Goal: Information Seeking & Learning: Compare options

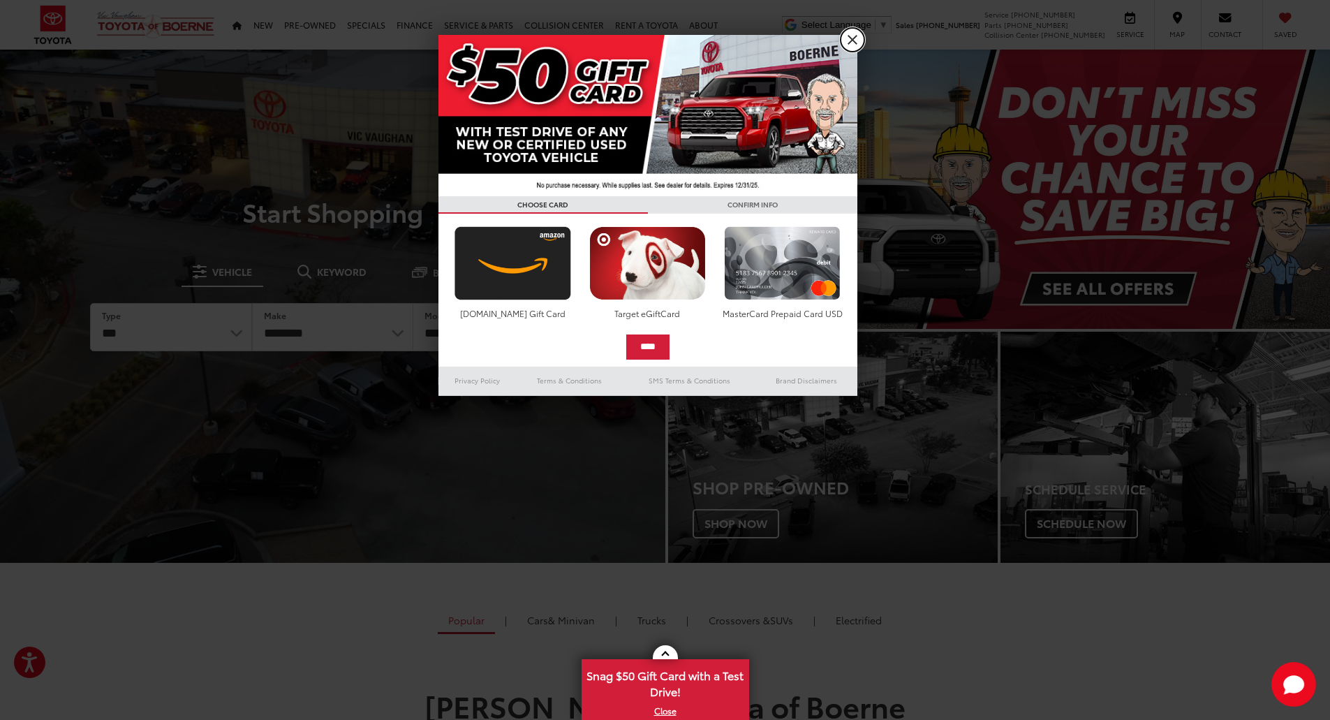
click at [852, 37] on link "X" at bounding box center [852, 40] width 24 height 24
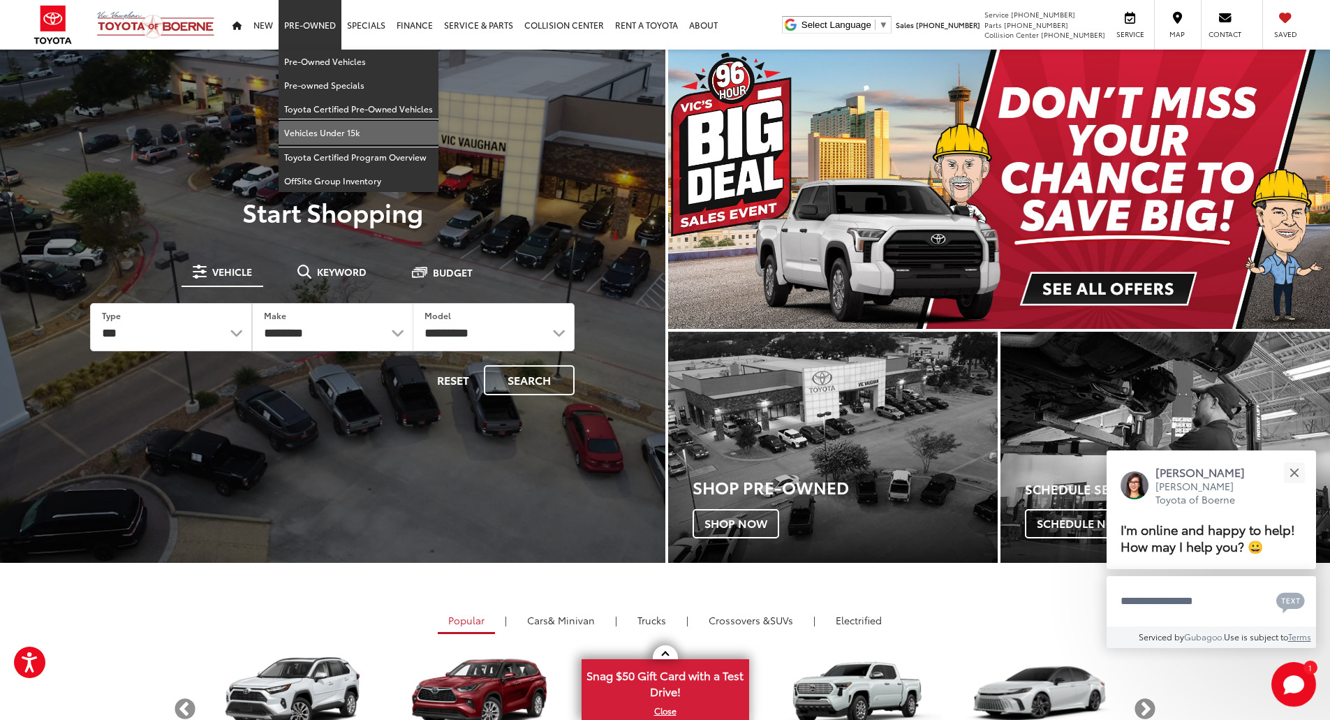
click at [323, 133] on link "Vehicles Under 15k" at bounding box center [358, 133] width 160 height 24
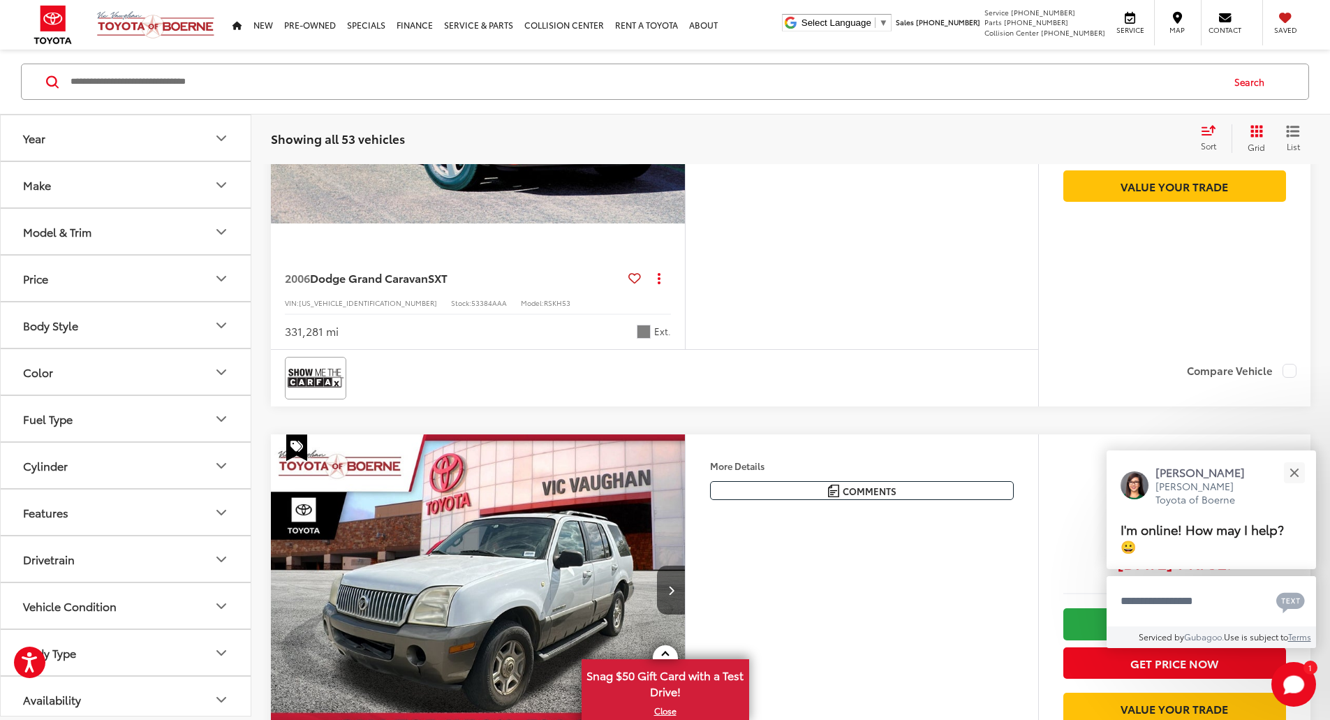
scroll to position [419, 0]
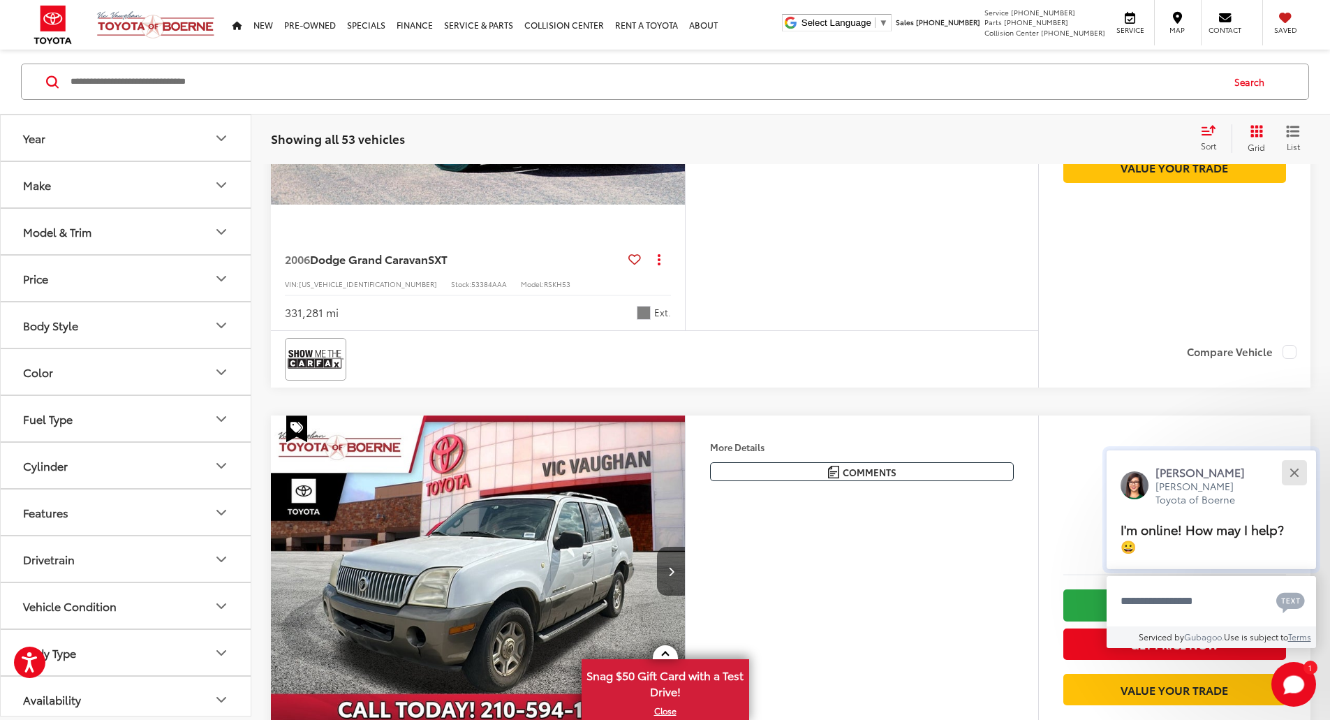
click at [1295, 470] on div "Close" at bounding box center [1293, 472] width 9 height 9
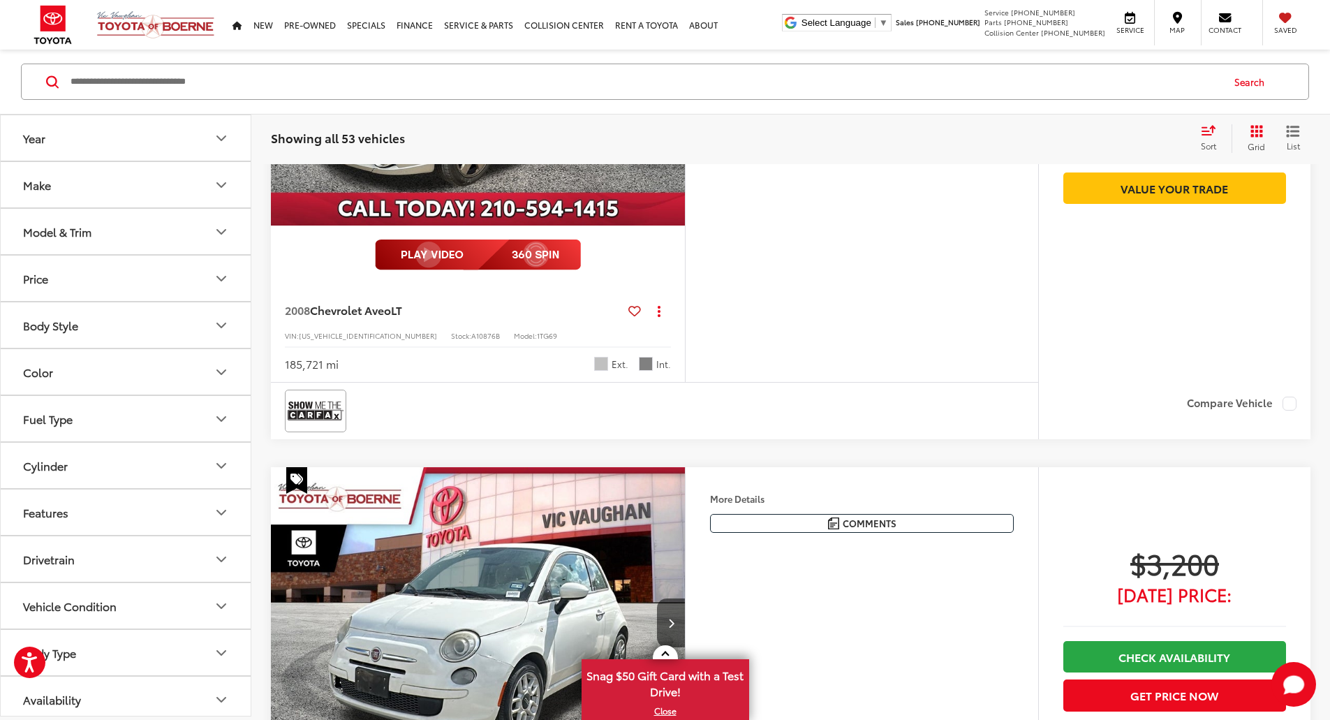
scroll to position [2512, 0]
click at [685, 94] on button "Next image" at bounding box center [671, 69] width 28 height 49
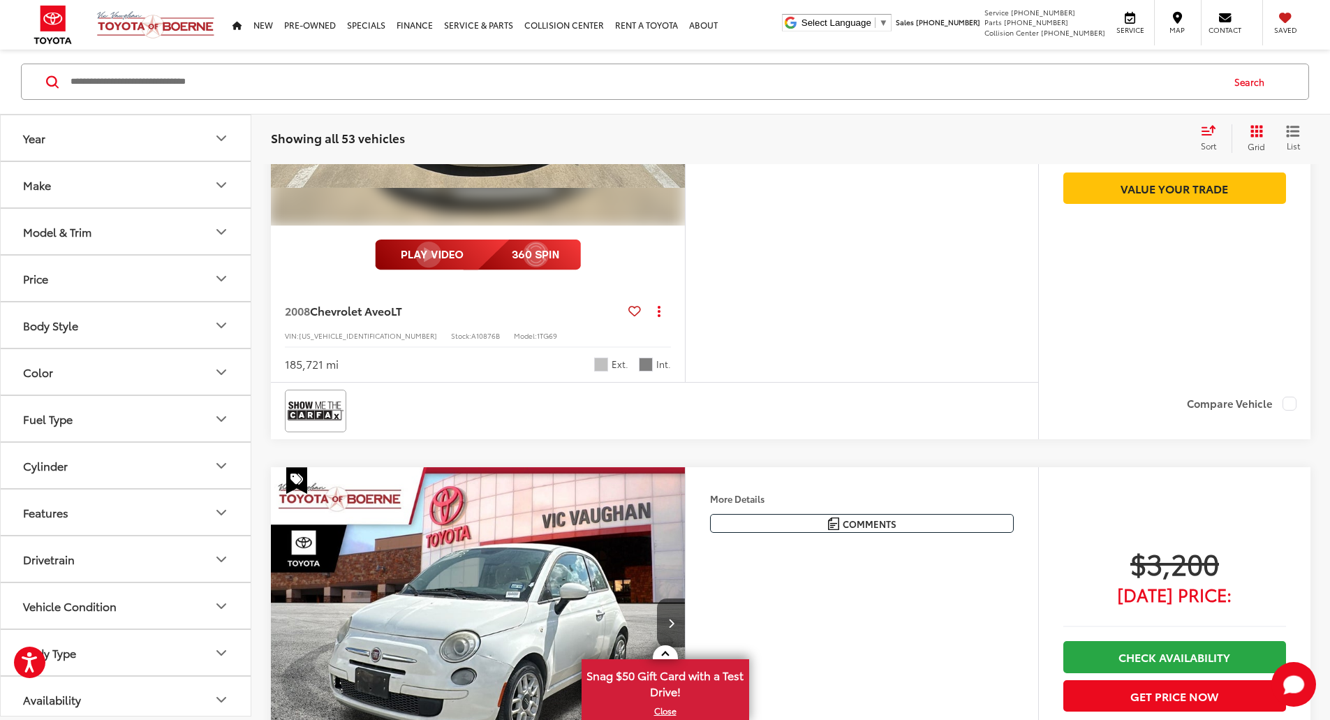
scroll to position [0, 529]
click at [674, 75] on icon "Next image" at bounding box center [671, 70] width 6 height 10
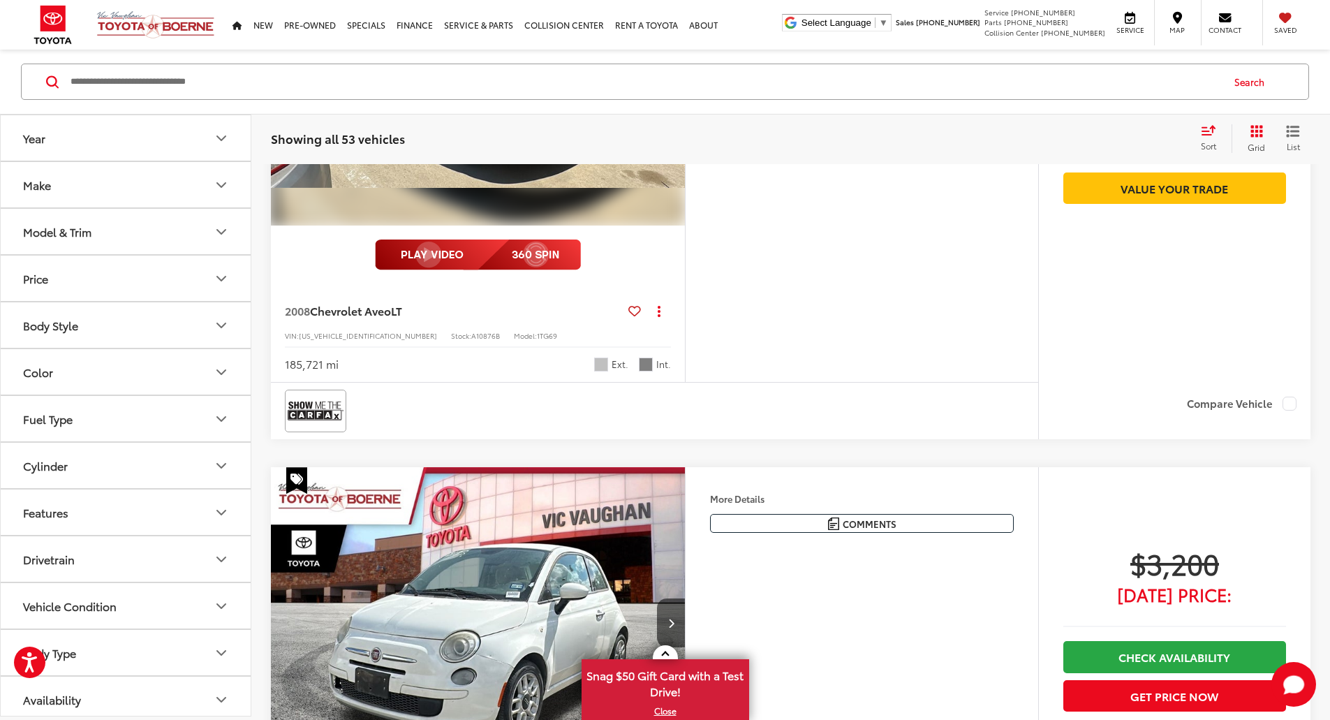
click at [674, 75] on icon "Next image" at bounding box center [671, 70] width 6 height 10
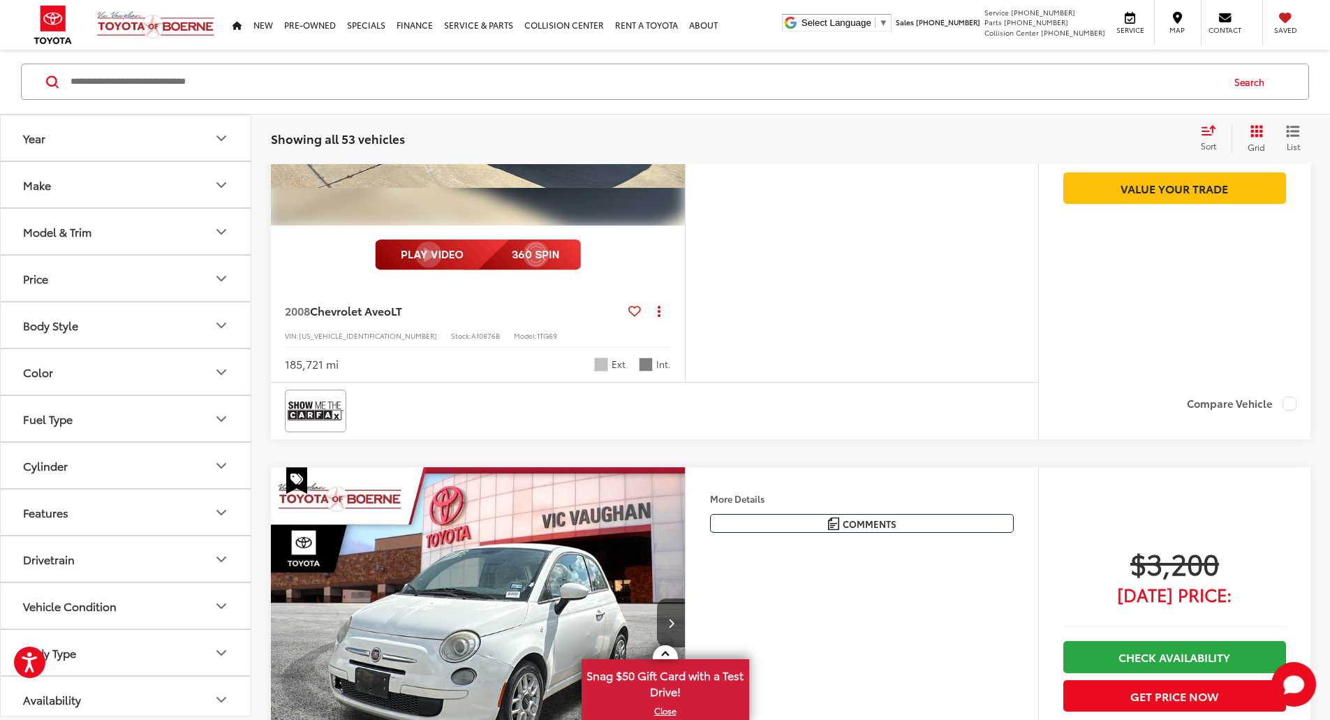
scroll to position [2446, 0]
click at [284, 94] on button "Previous image" at bounding box center [285, 69] width 28 height 49
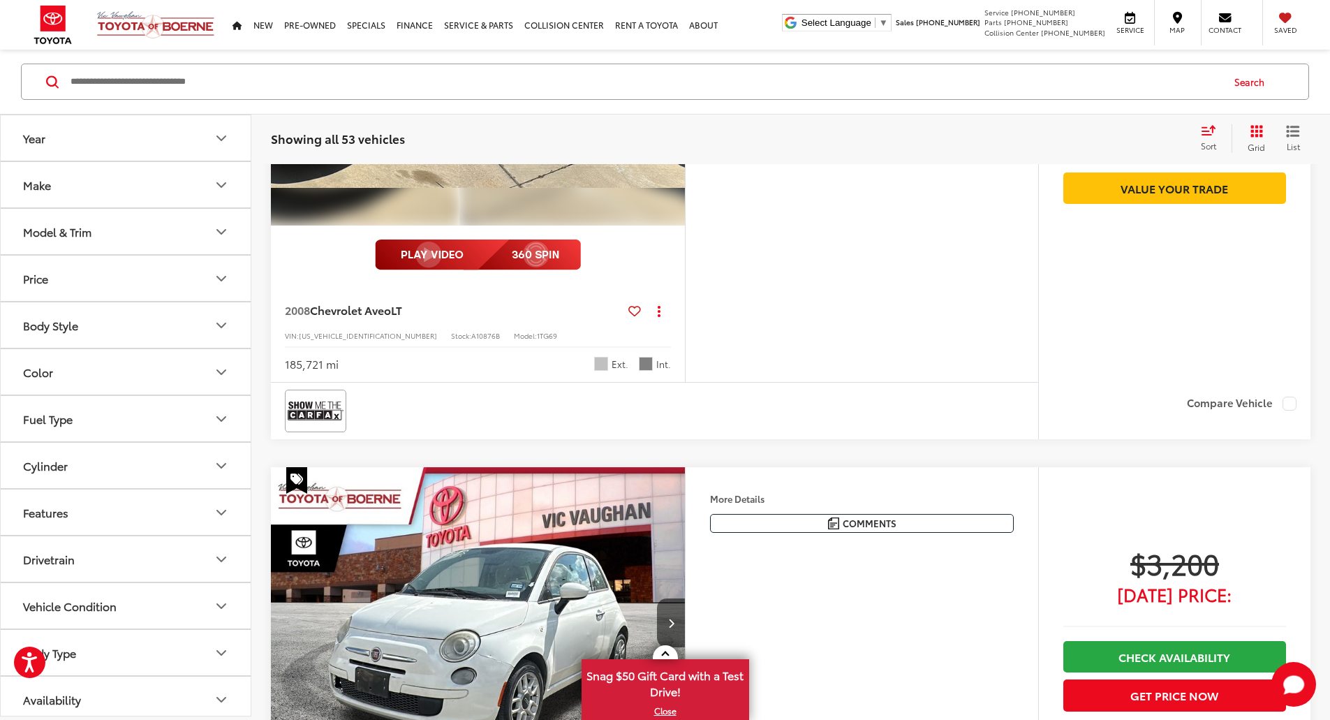
scroll to position [0, 1059]
click at [674, 75] on icon "Next image" at bounding box center [671, 70] width 6 height 10
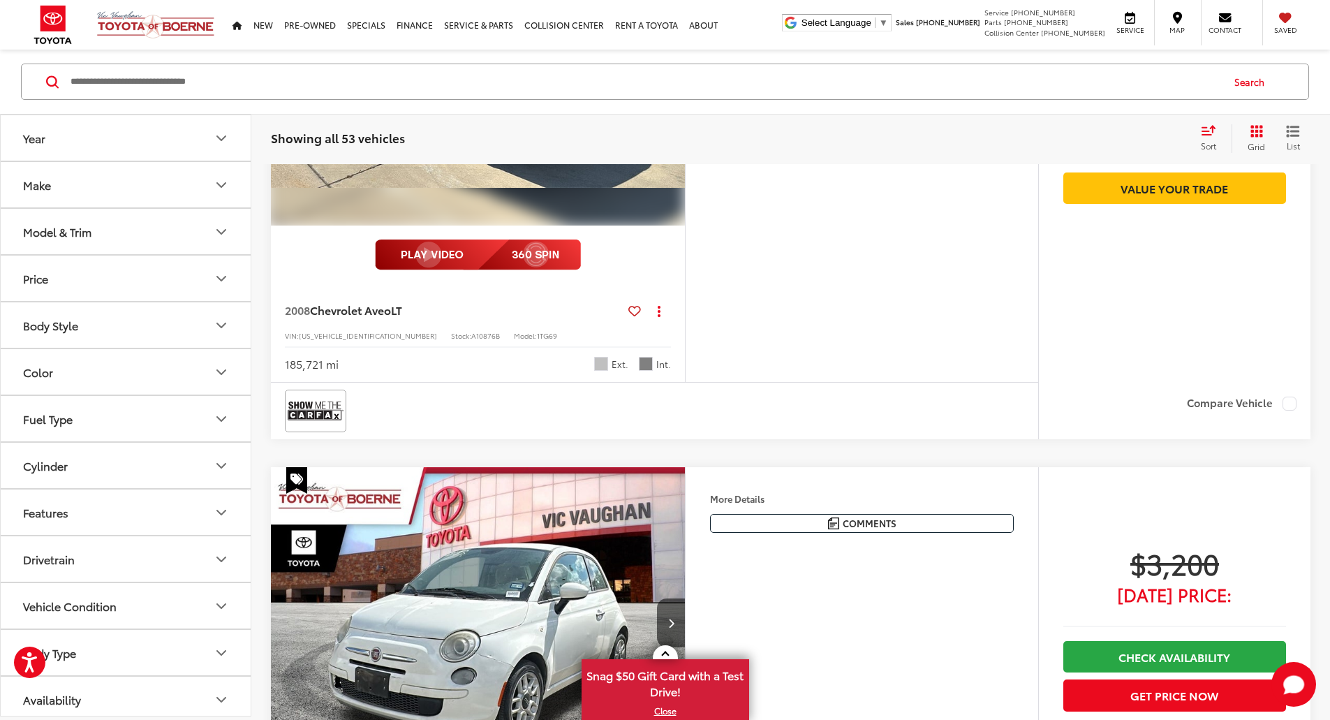
scroll to position [2512, 0]
click at [674, 75] on icon "Next image" at bounding box center [671, 70] width 6 height 10
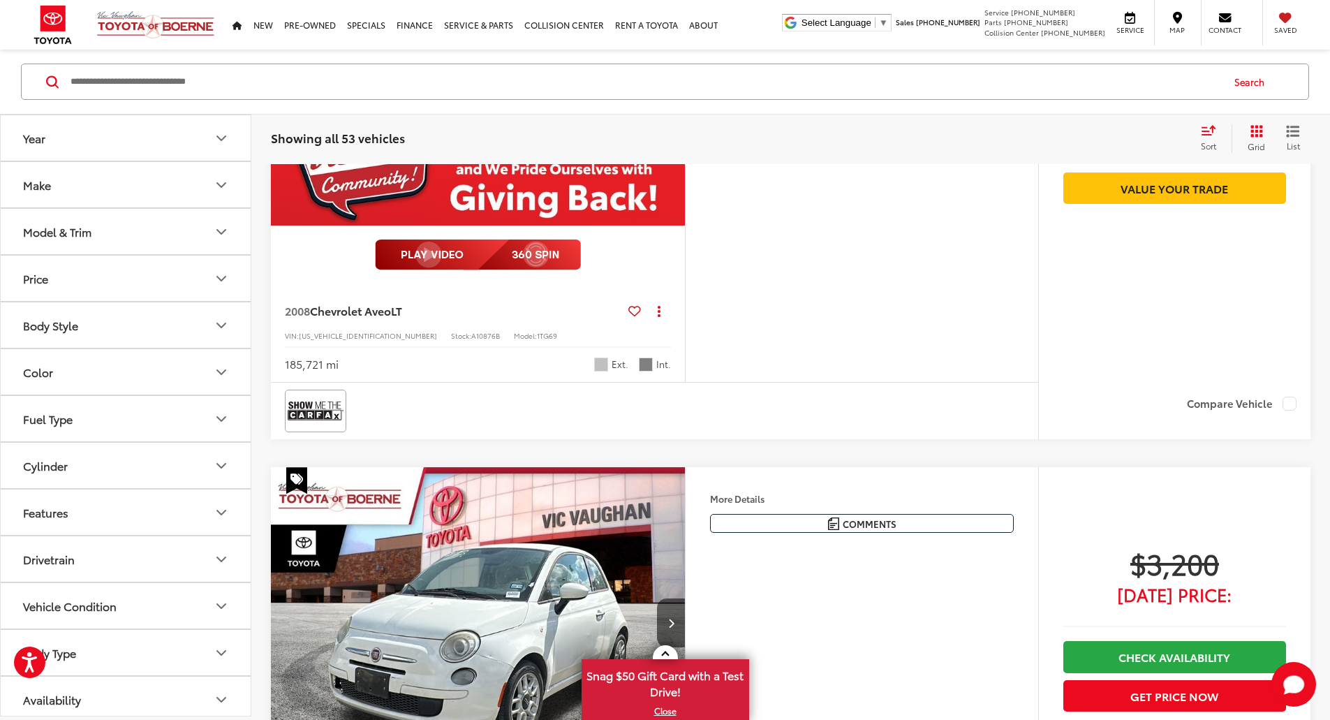
click at [674, 75] on icon "Next image" at bounding box center [671, 70] width 6 height 10
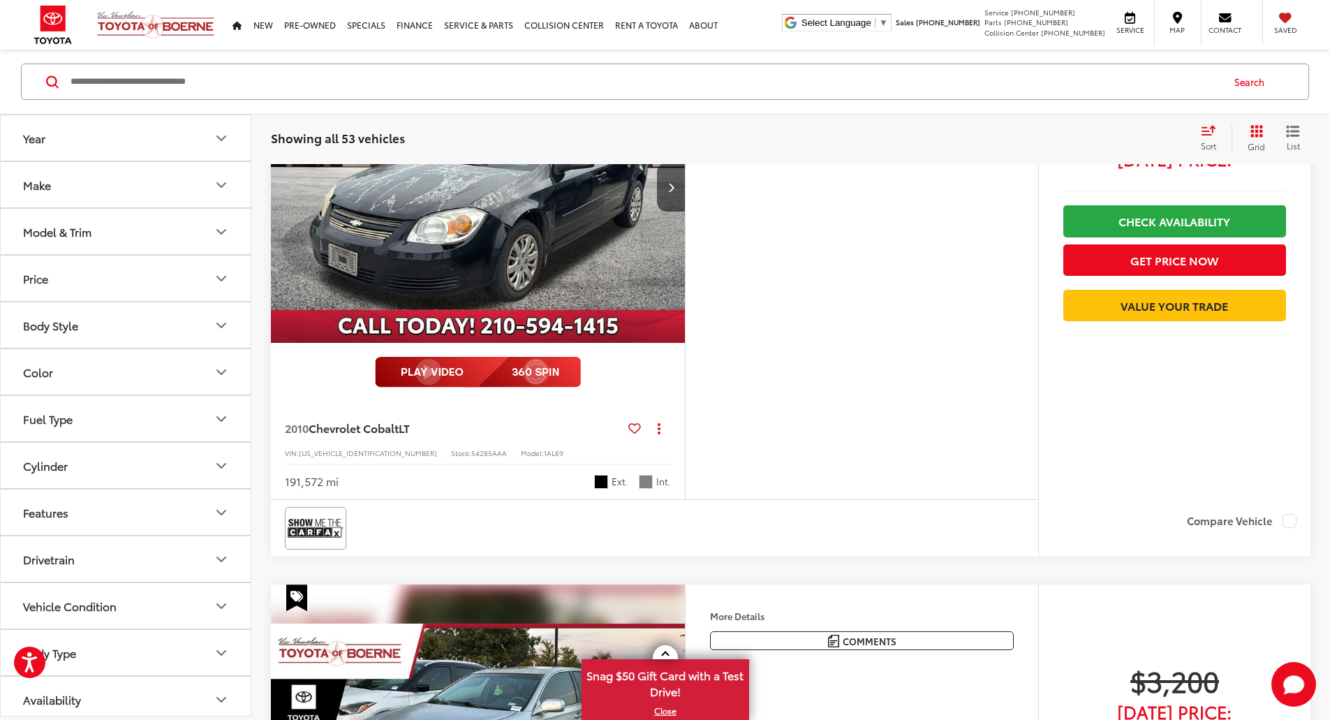
scroll to position [3911, 0]
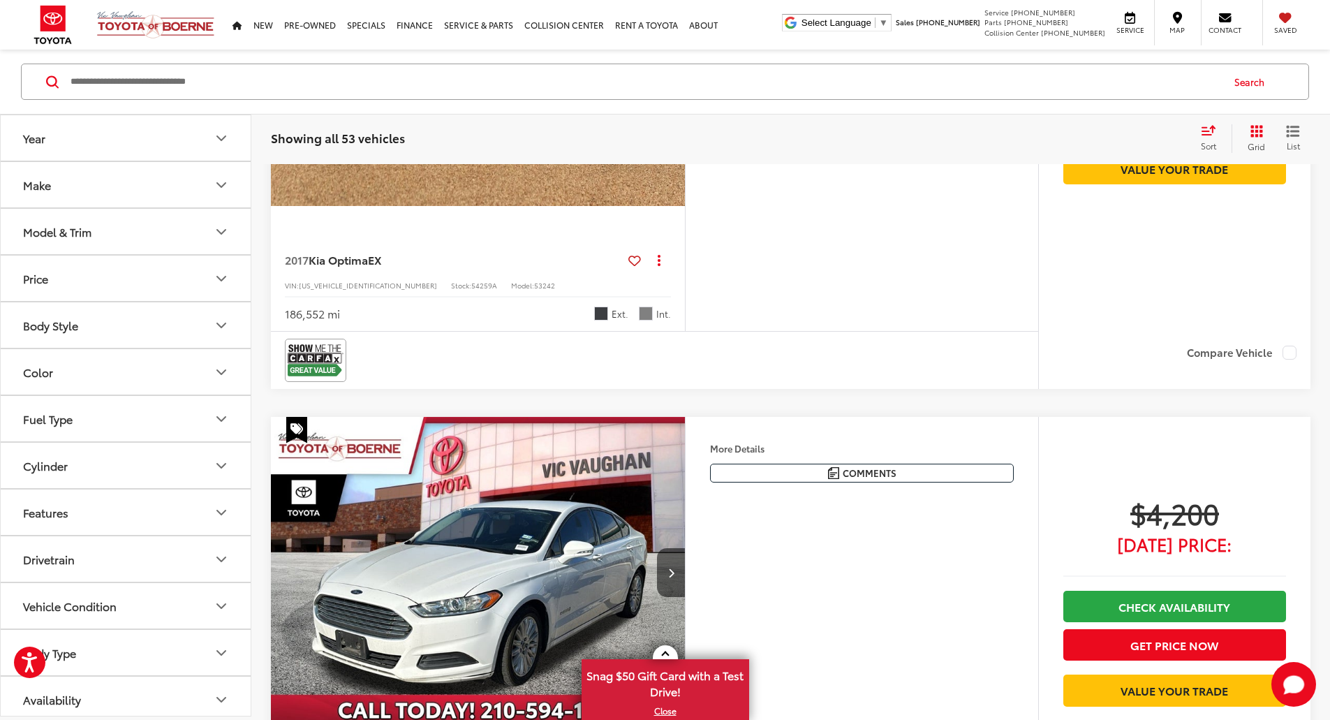
scroll to position [5307, 0]
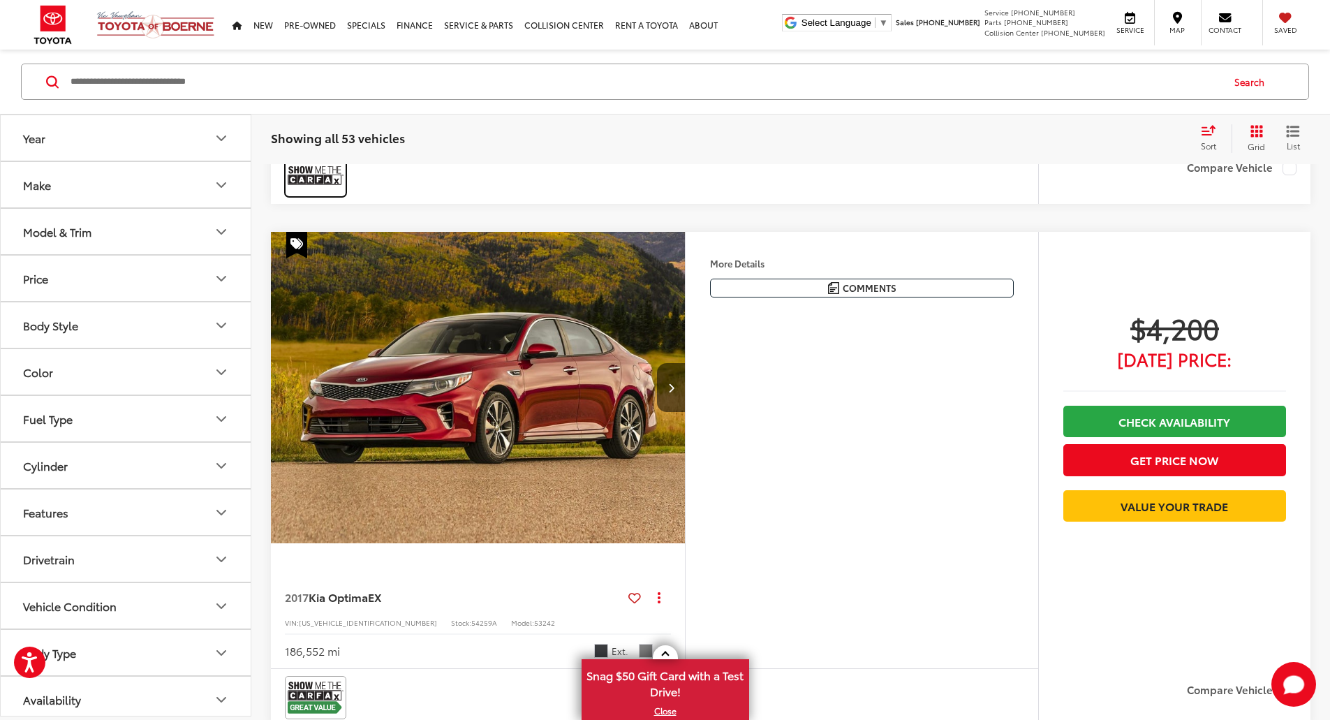
scroll to position [4888, 0]
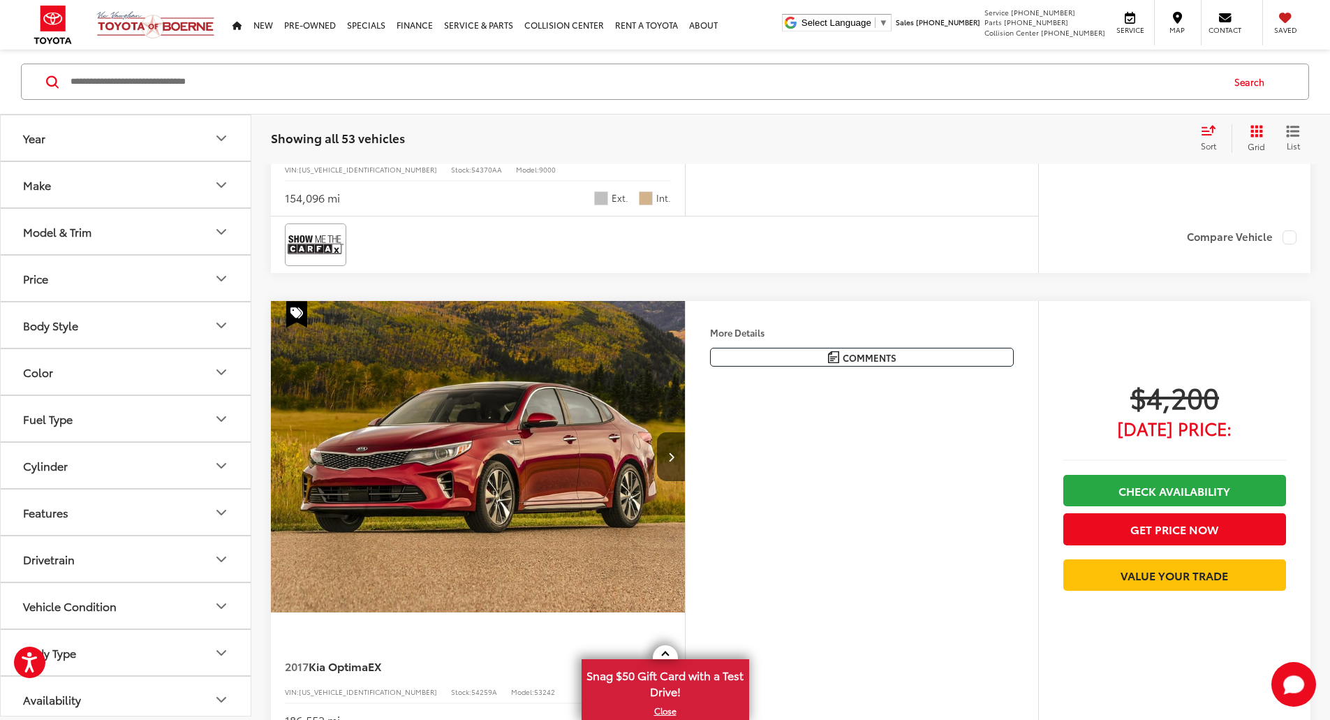
scroll to position [4955, 0]
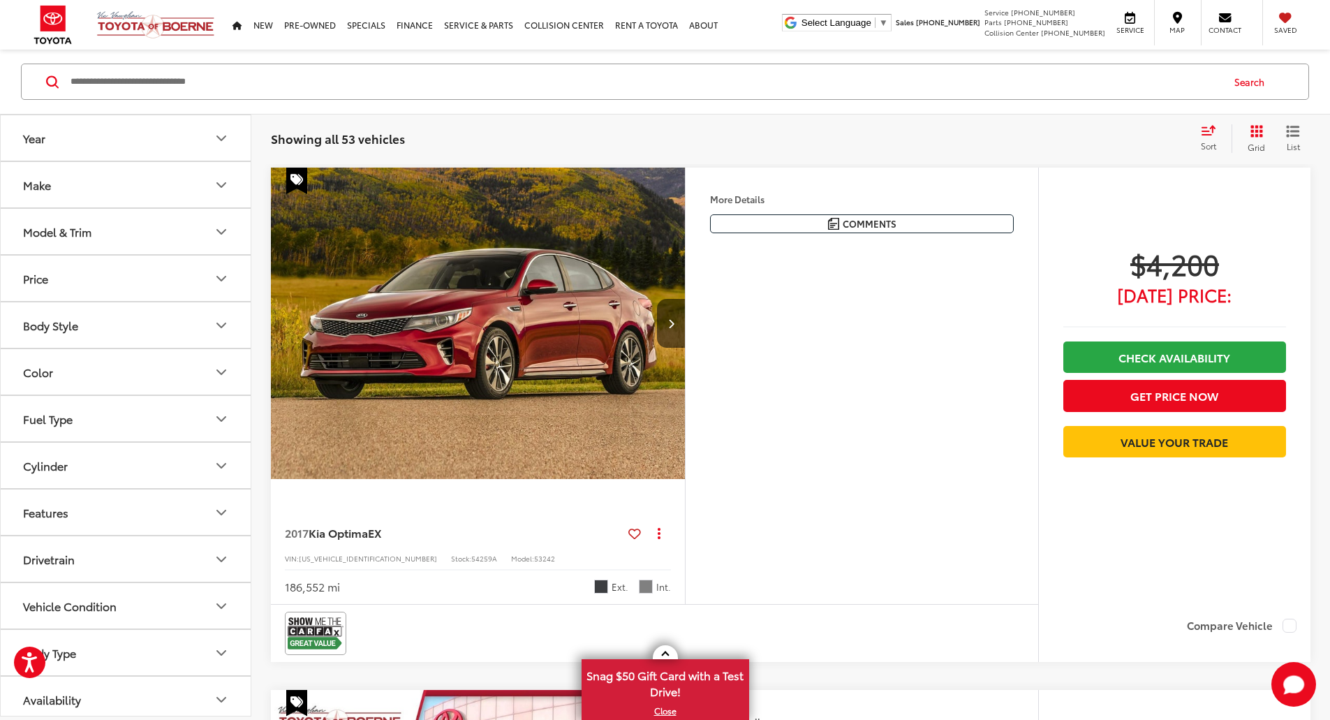
scroll to position [4888, 0]
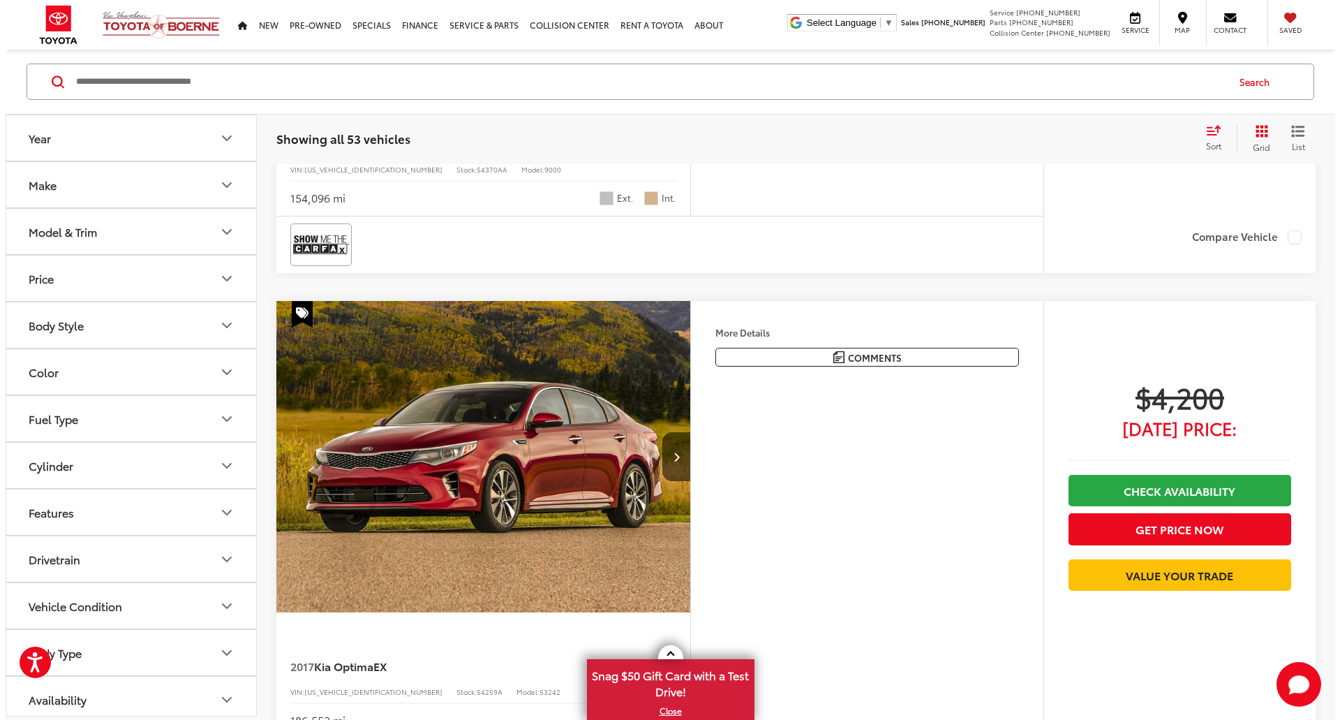
scroll to position [4955, 0]
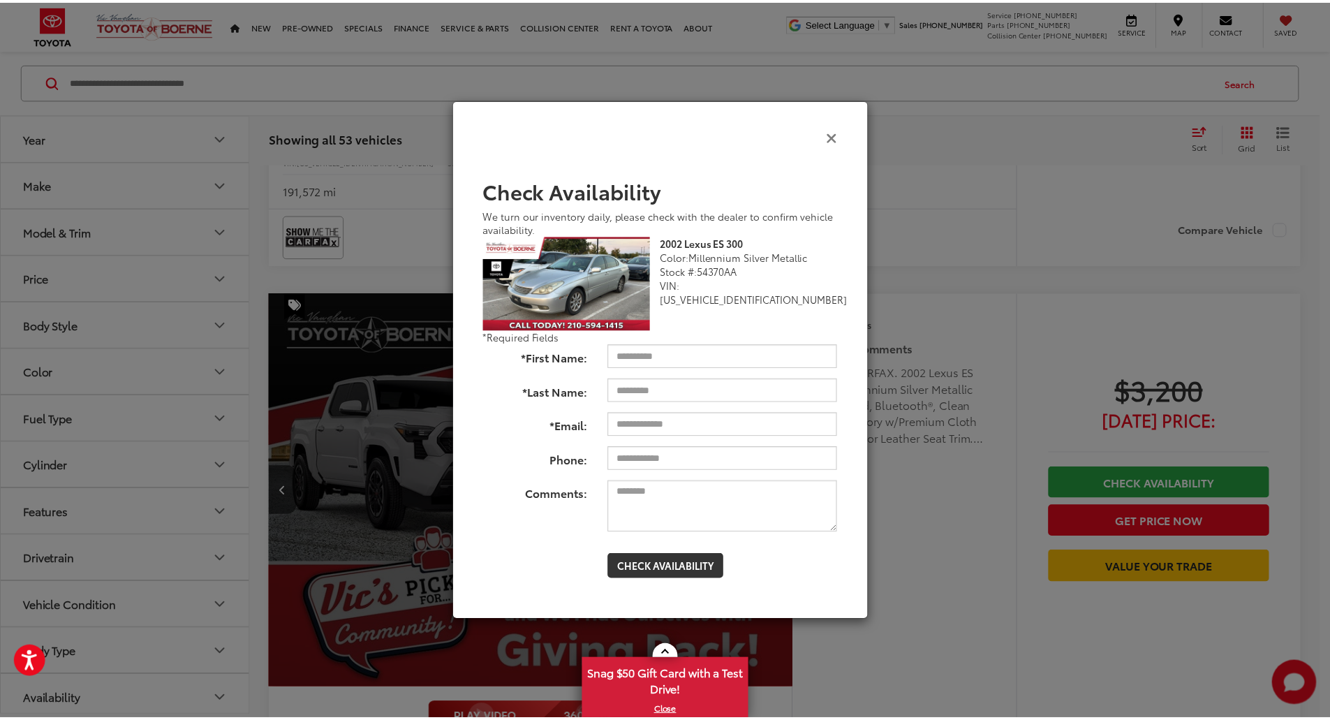
scroll to position [4888, 0]
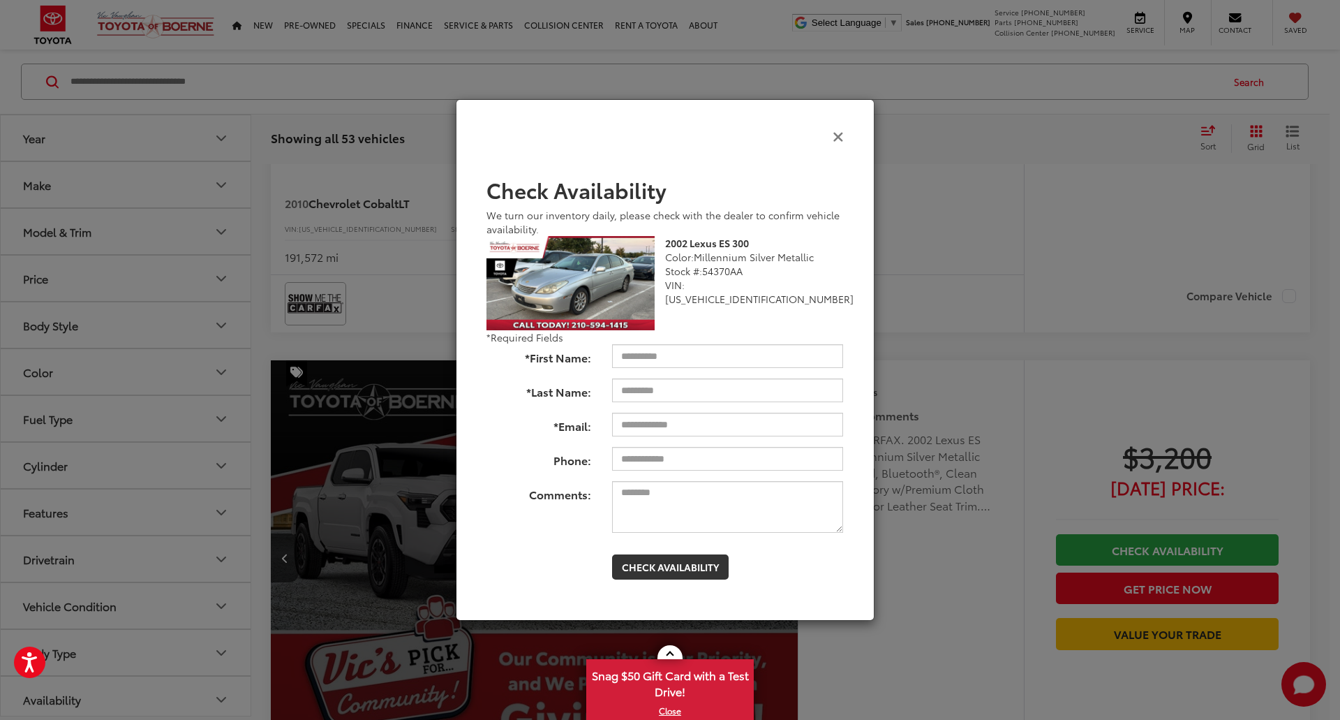
drag, startPoint x: 837, startPoint y: 133, endPoint x: 798, endPoint y: 133, distance: 38.4
click at [833, 133] on icon "Close" at bounding box center [838, 135] width 11 height 15
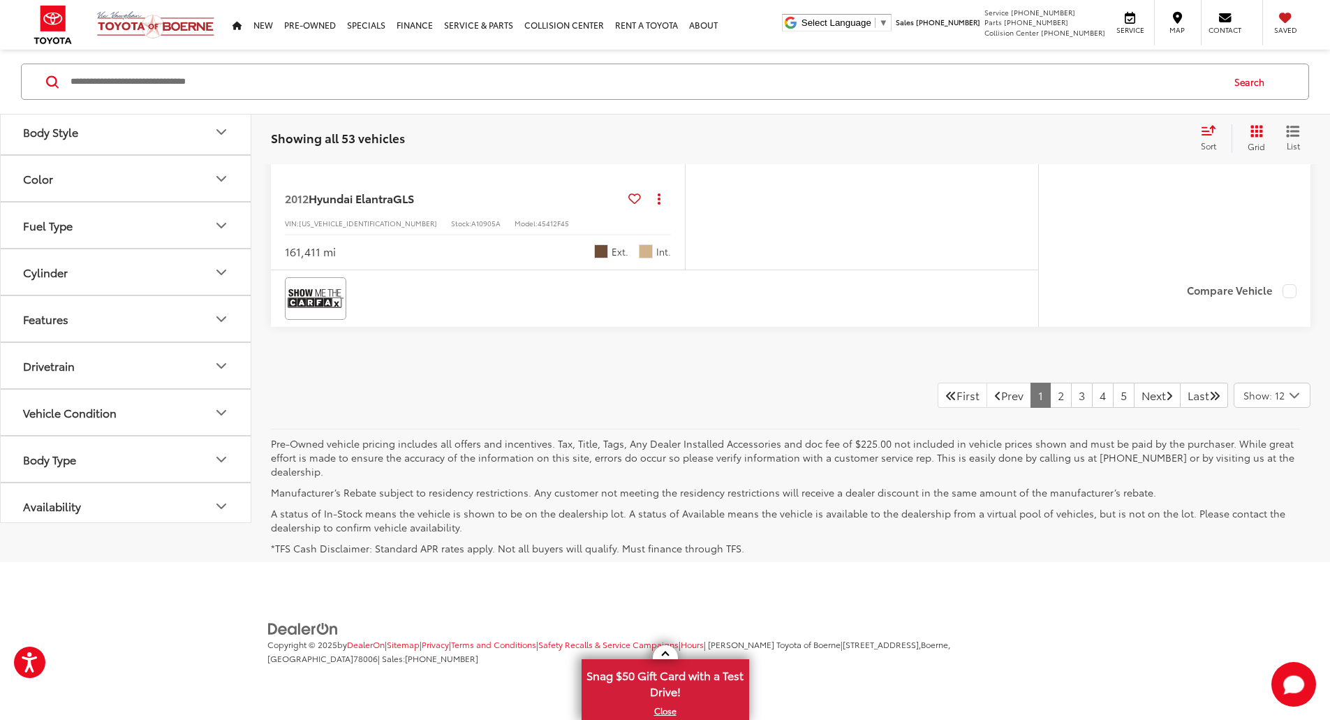
scroll to position [7403, 0]
click at [1050, 407] on link "2" at bounding box center [1061, 394] width 22 height 25
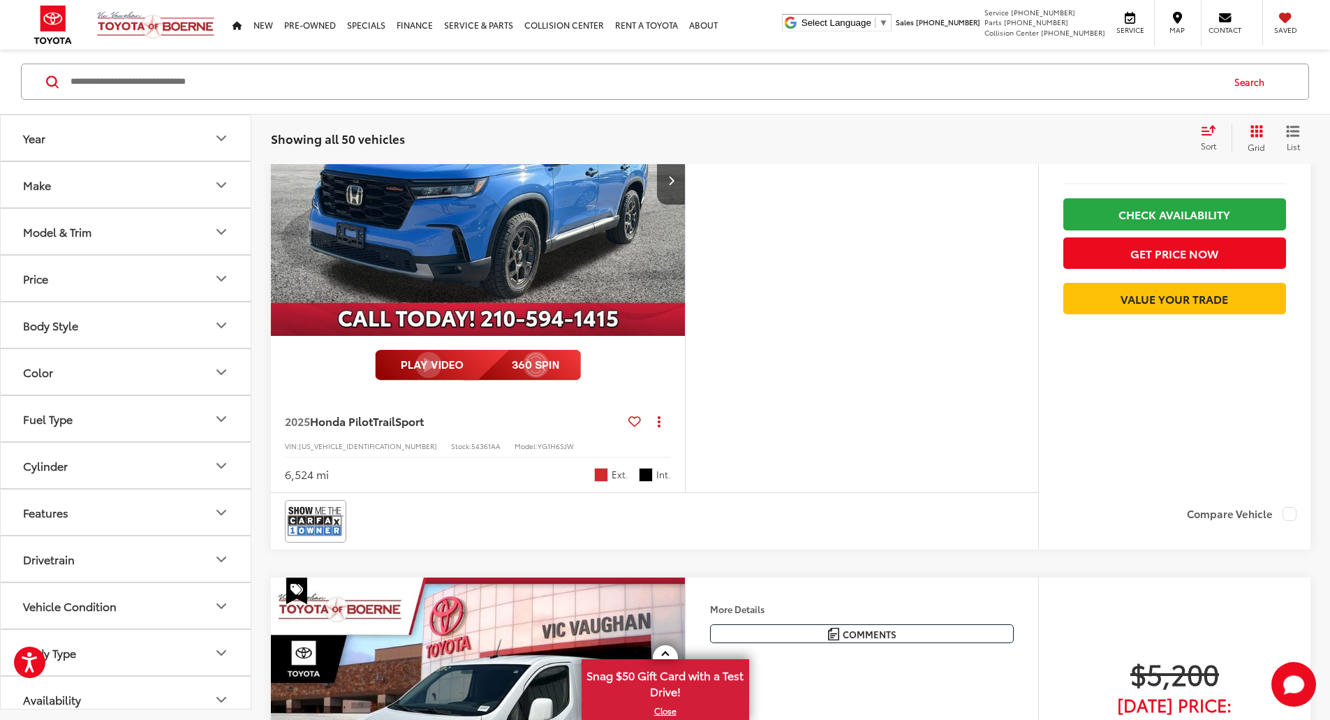
scroll to position [290, 0]
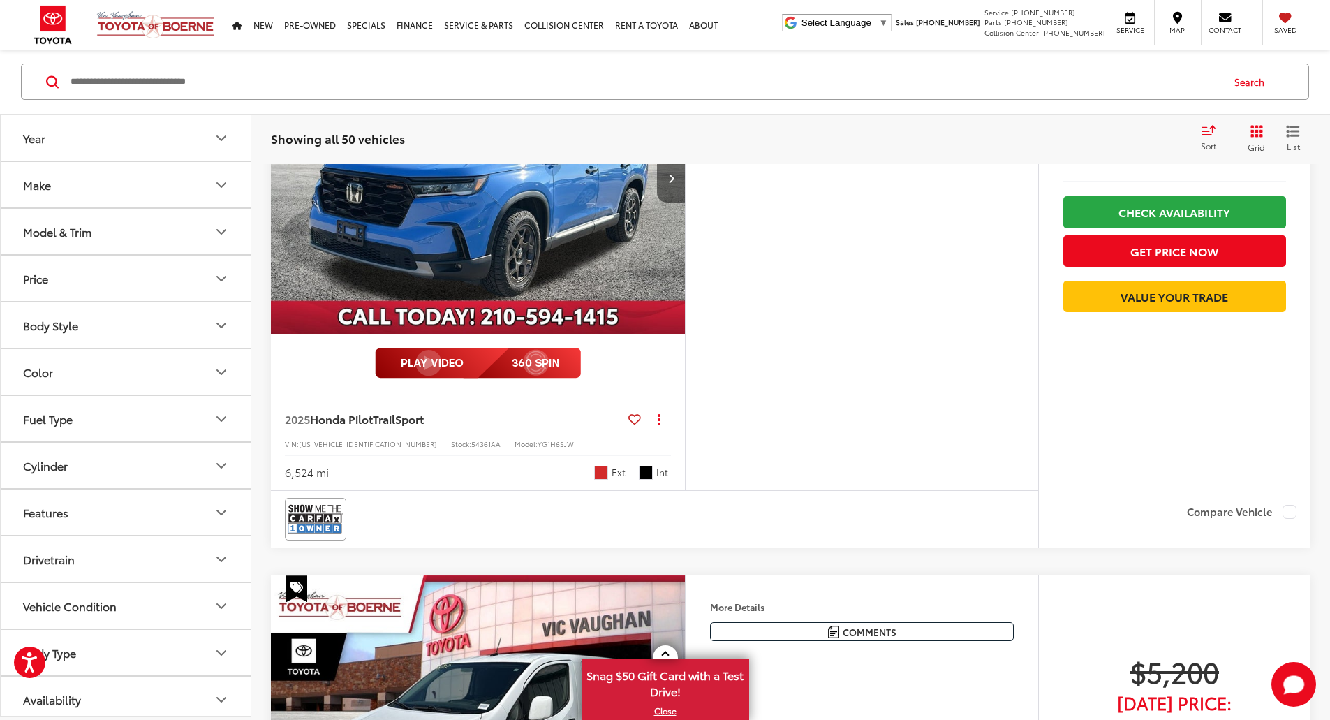
click at [674, 183] on icon "Next image" at bounding box center [671, 178] width 6 height 10
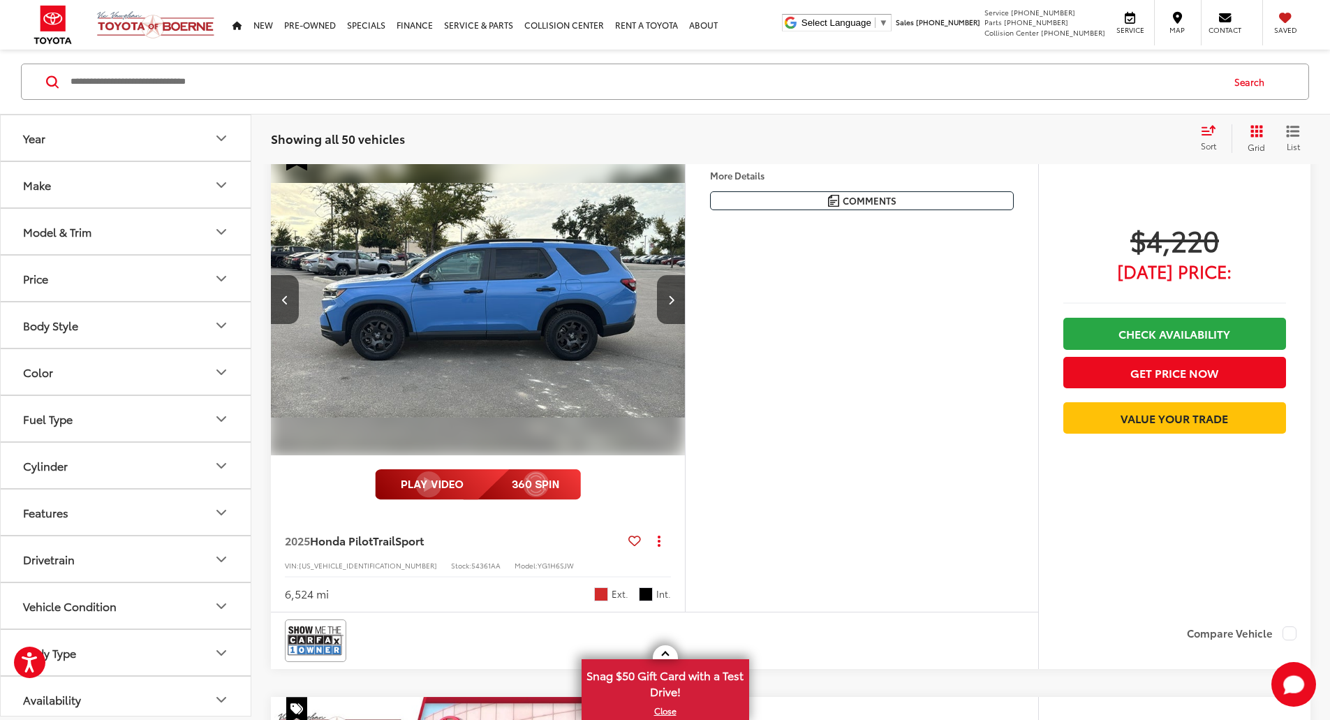
scroll to position [150, 0]
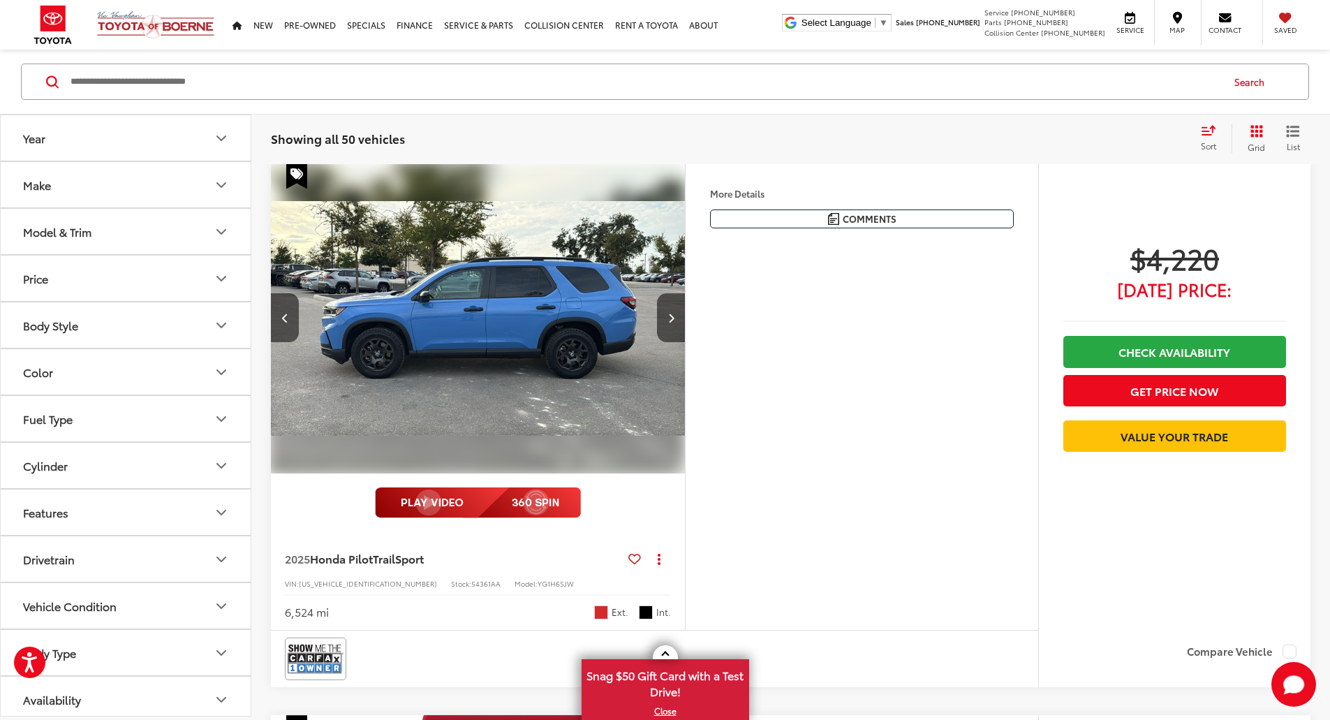
click at [0, 0] on button "More..." at bounding box center [0, 0] width 0 height 0
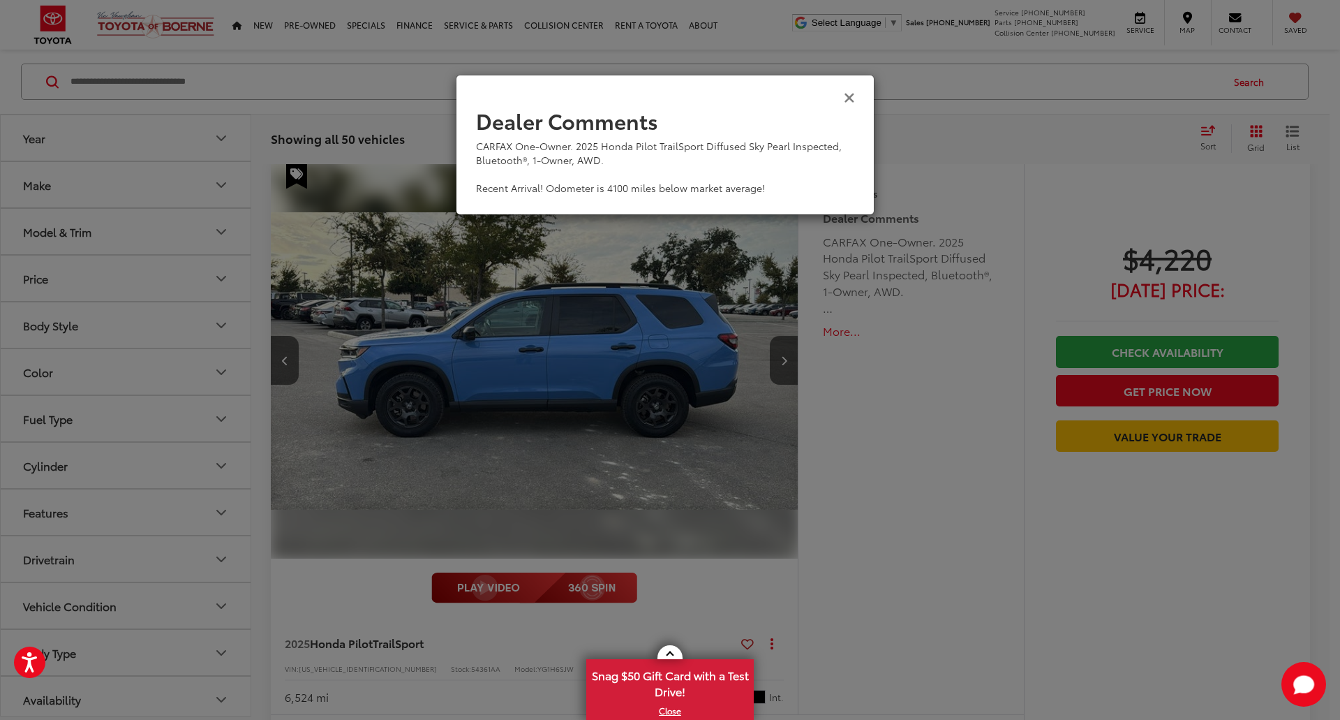
click at [845, 95] on icon "Close" at bounding box center [849, 96] width 11 height 15
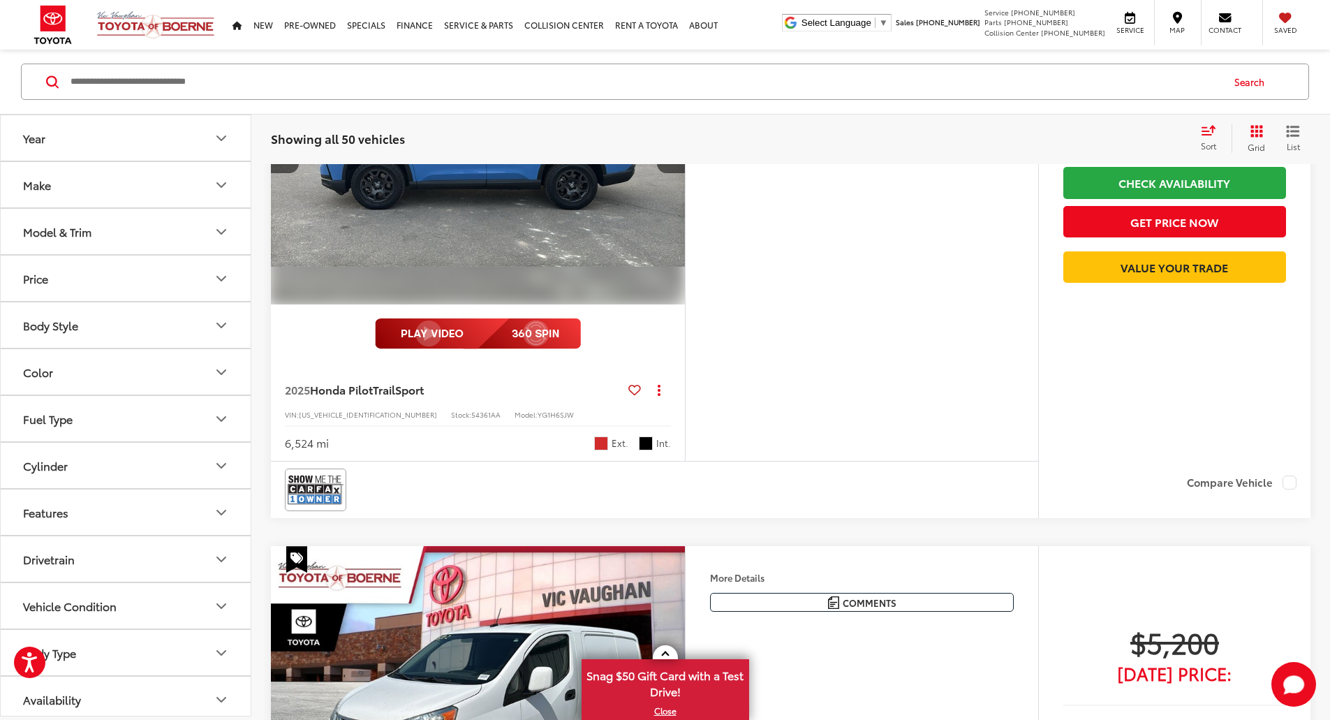
scroll to position [359, 0]
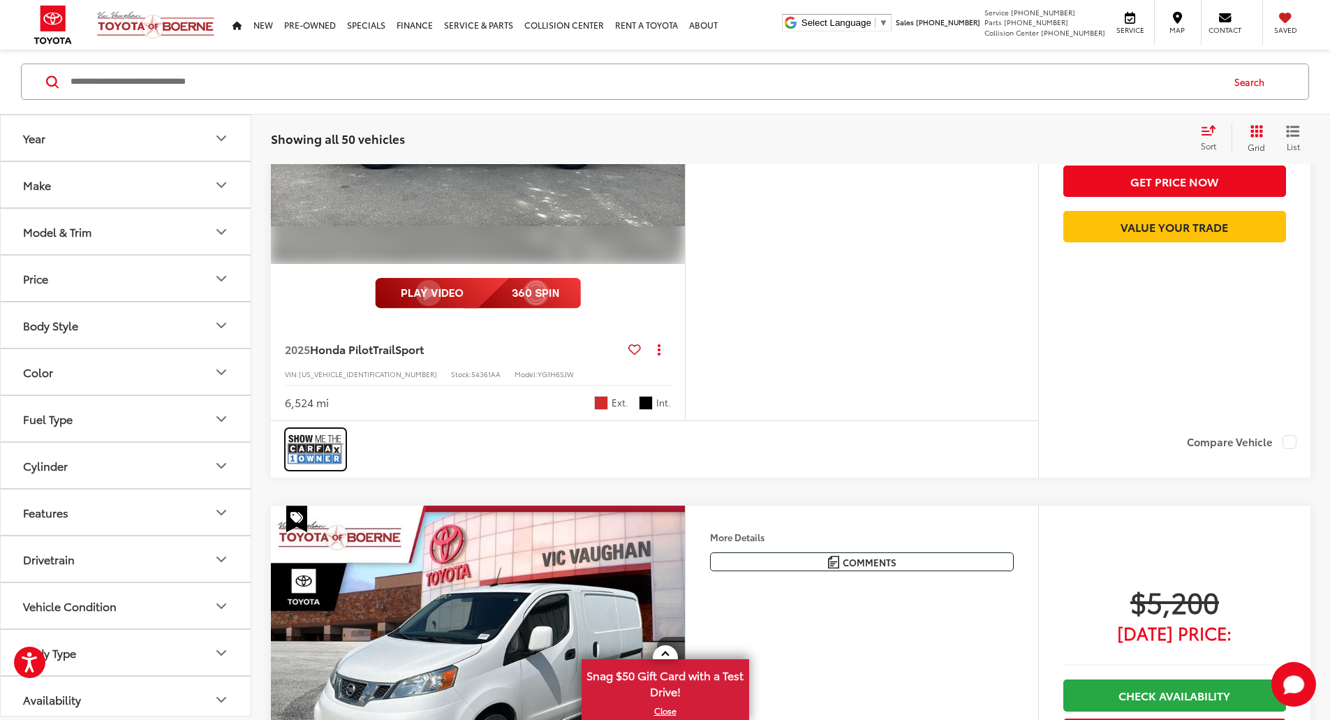
click at [331, 468] on img at bounding box center [316, 449] width 56 height 37
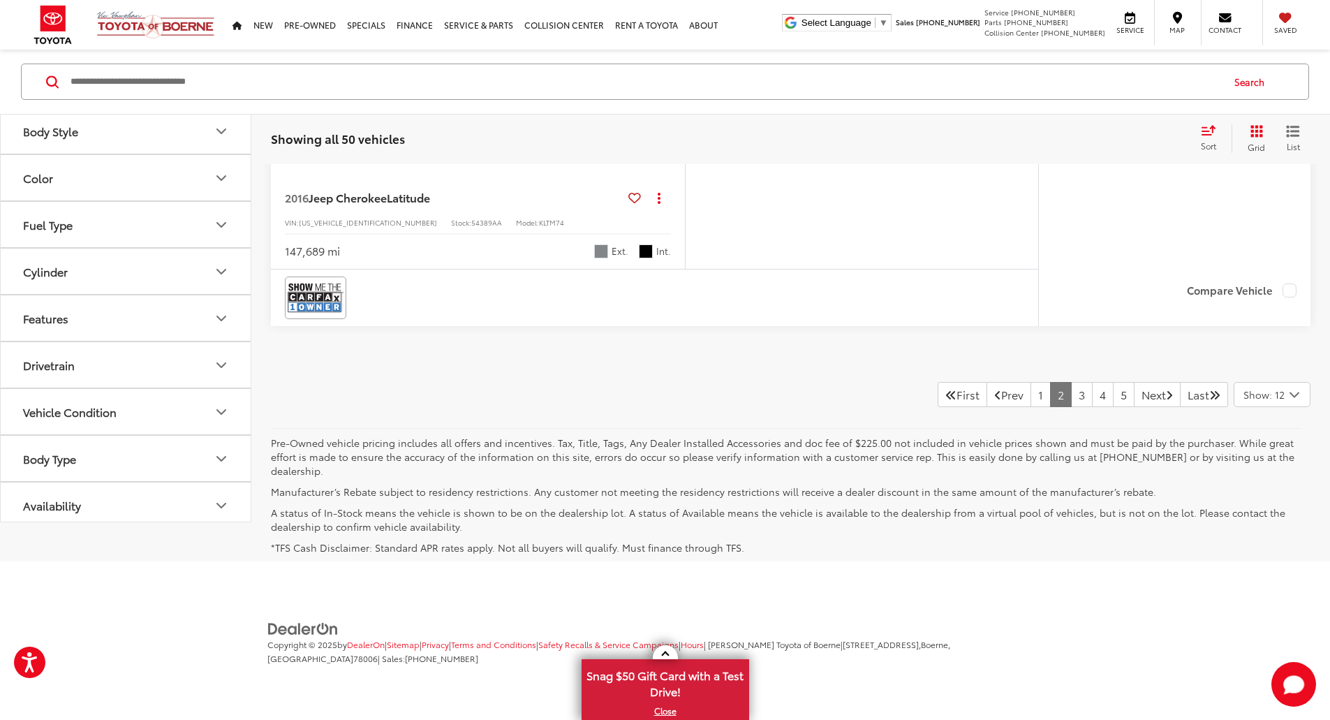
scroll to position [7548, 0]
click at [1071, 407] on link "3" at bounding box center [1082, 394] width 22 height 25
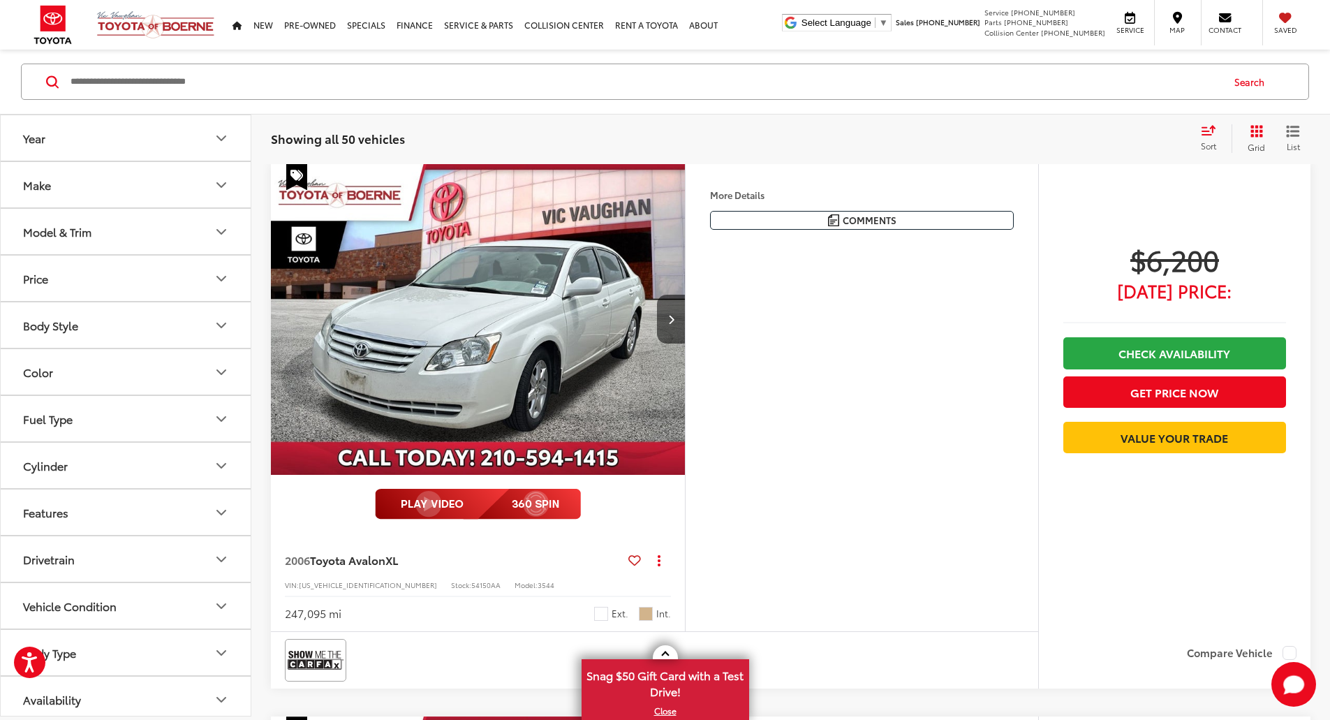
scroll to position [147, 0]
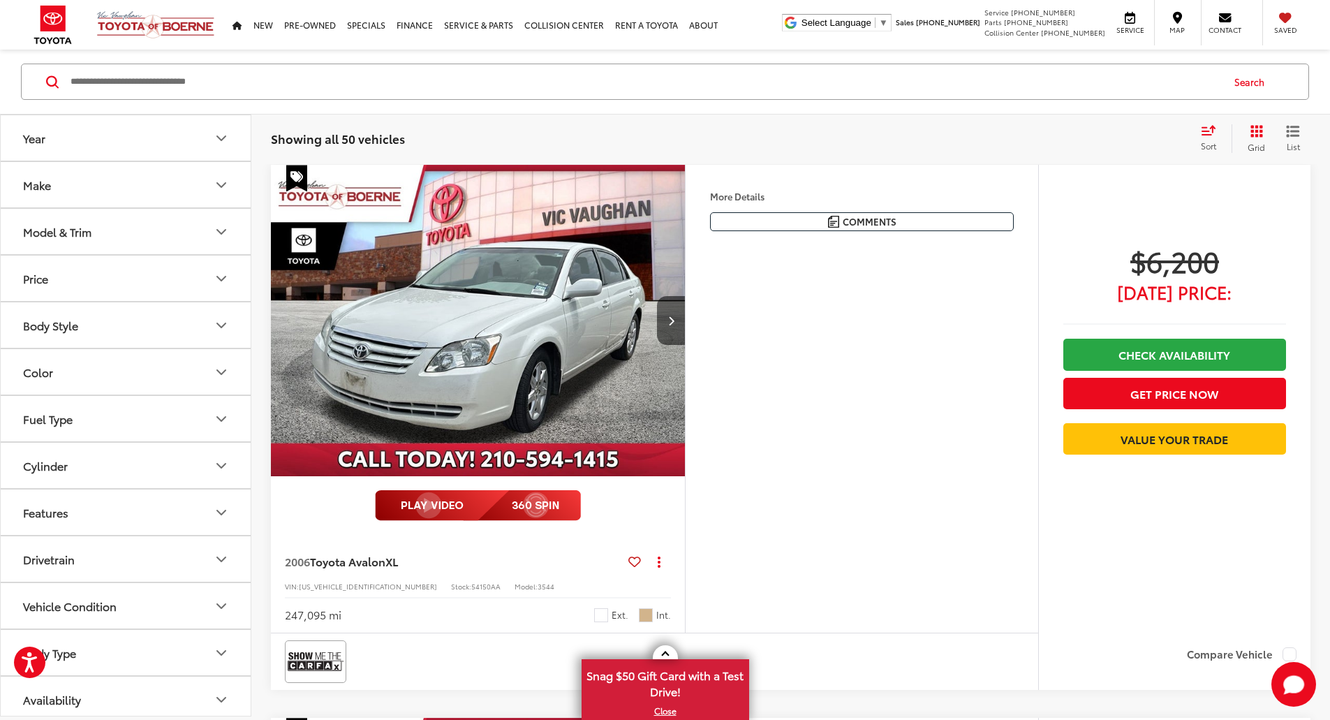
click at [214, 186] on icon "Make" at bounding box center [221, 185] width 17 height 17
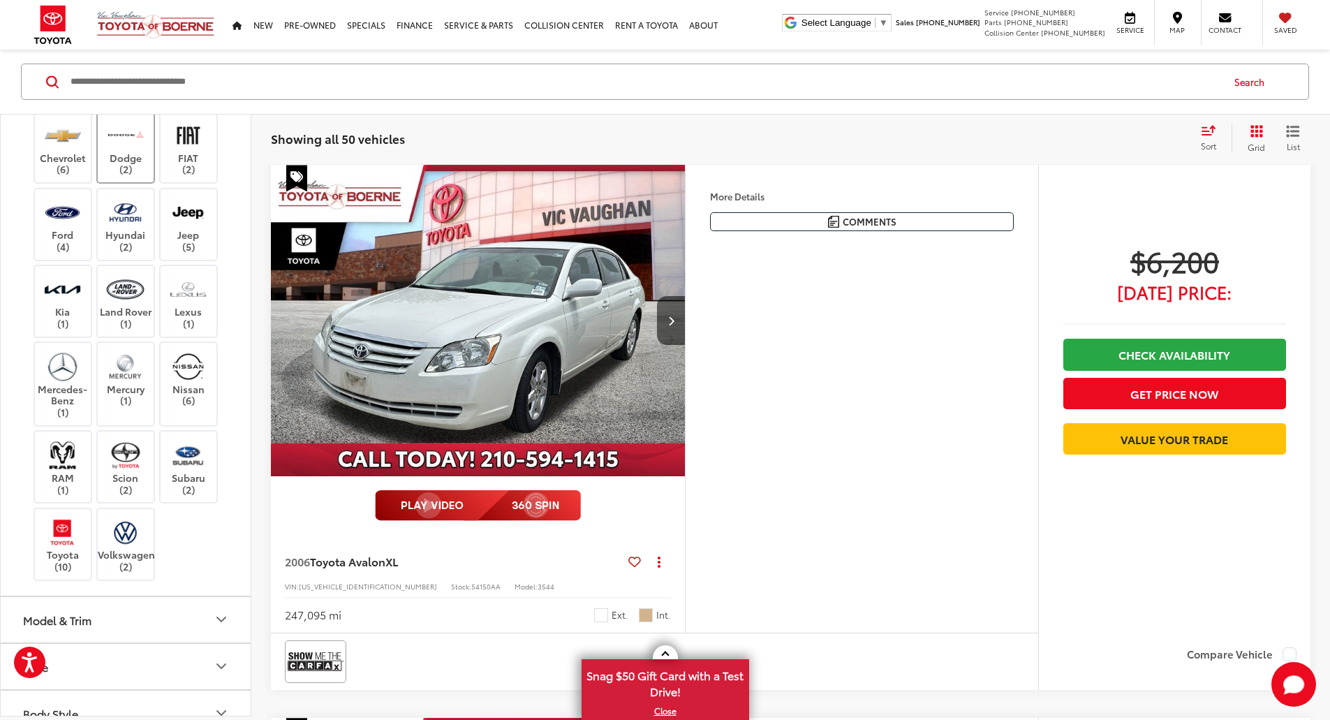
scroll to position [279, 0]
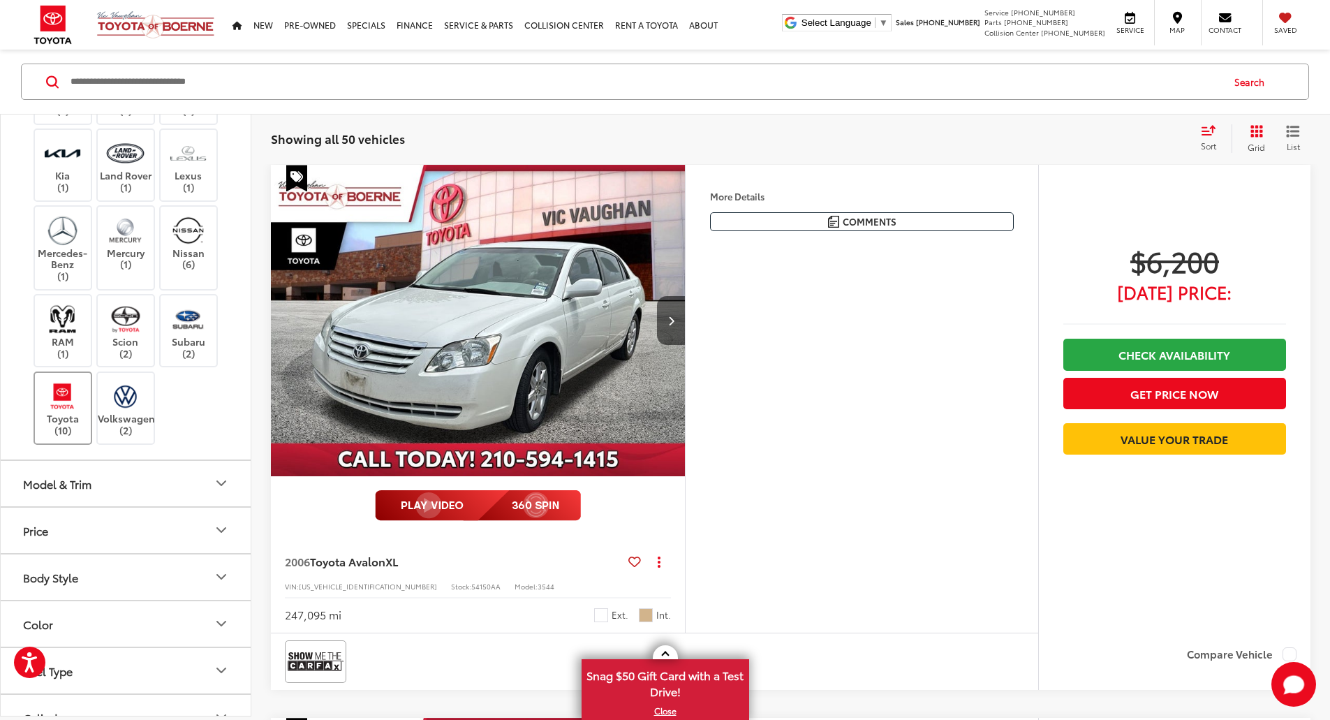
click at [50, 412] on img at bounding box center [62, 395] width 38 height 33
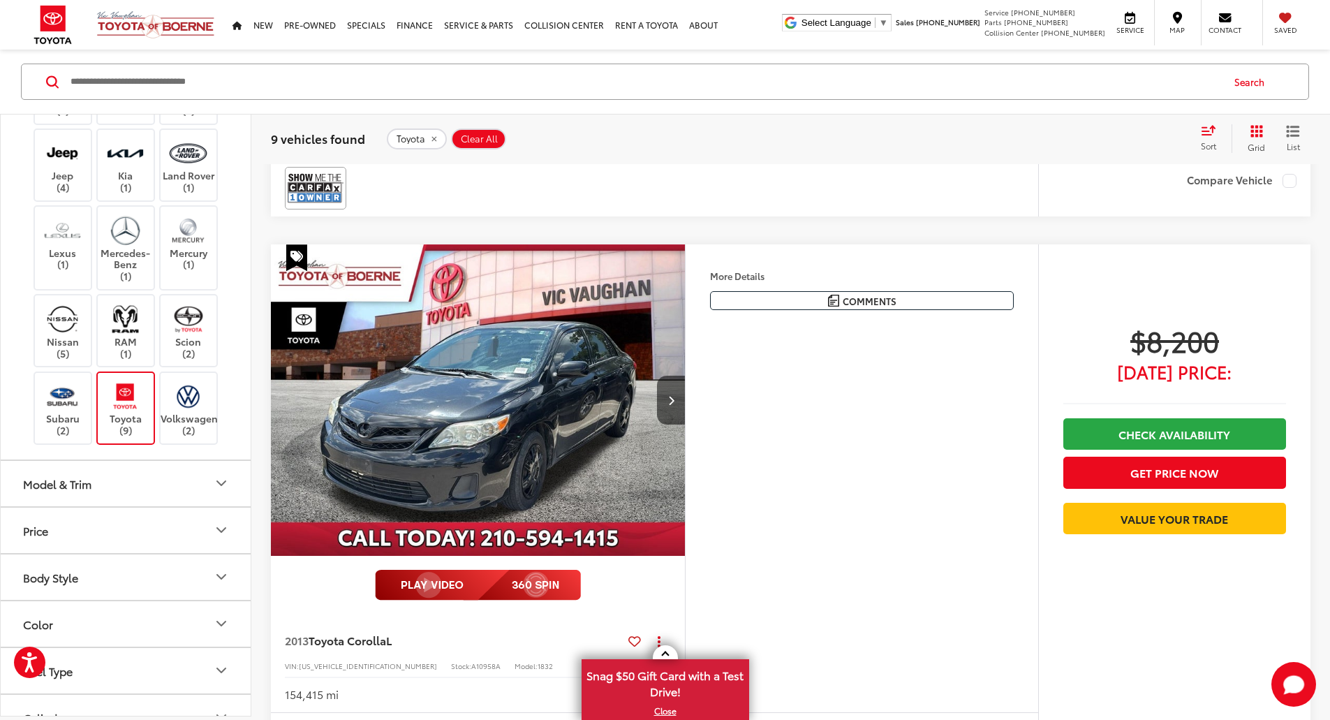
scroll to position [2869, 0]
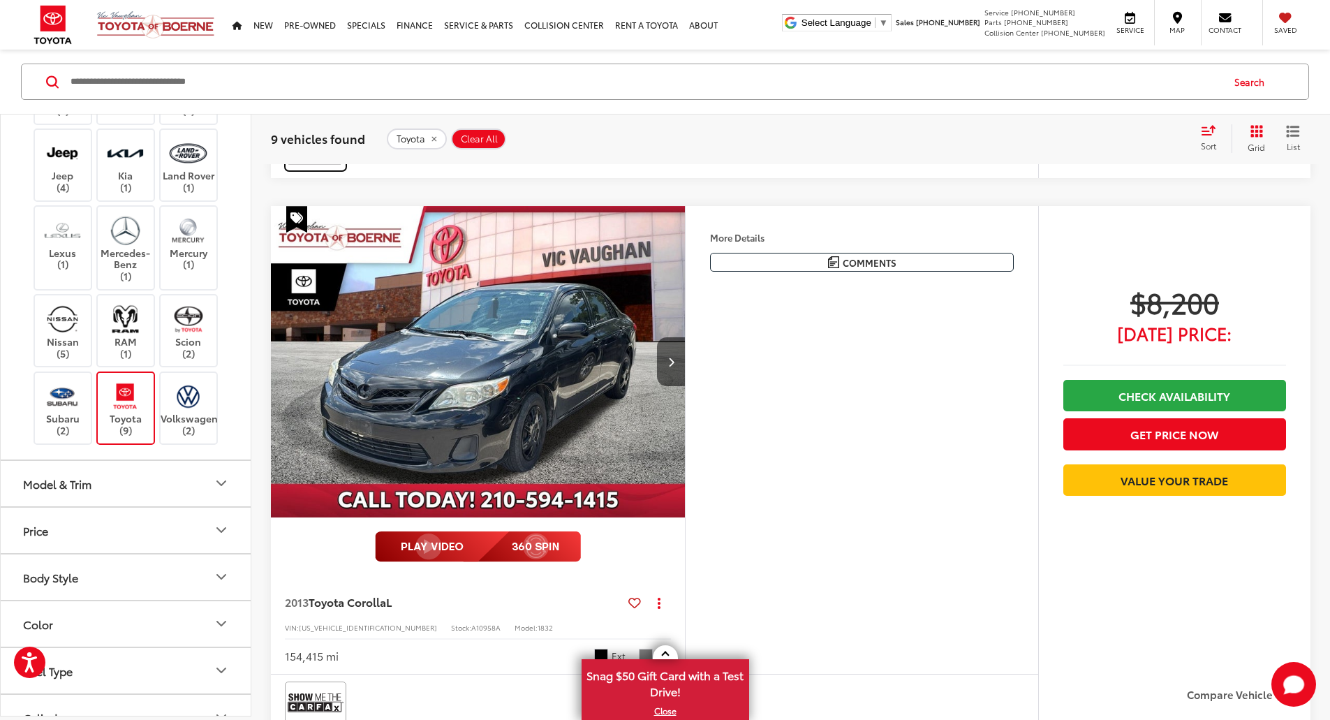
click at [317, 168] on img at bounding box center [316, 149] width 56 height 37
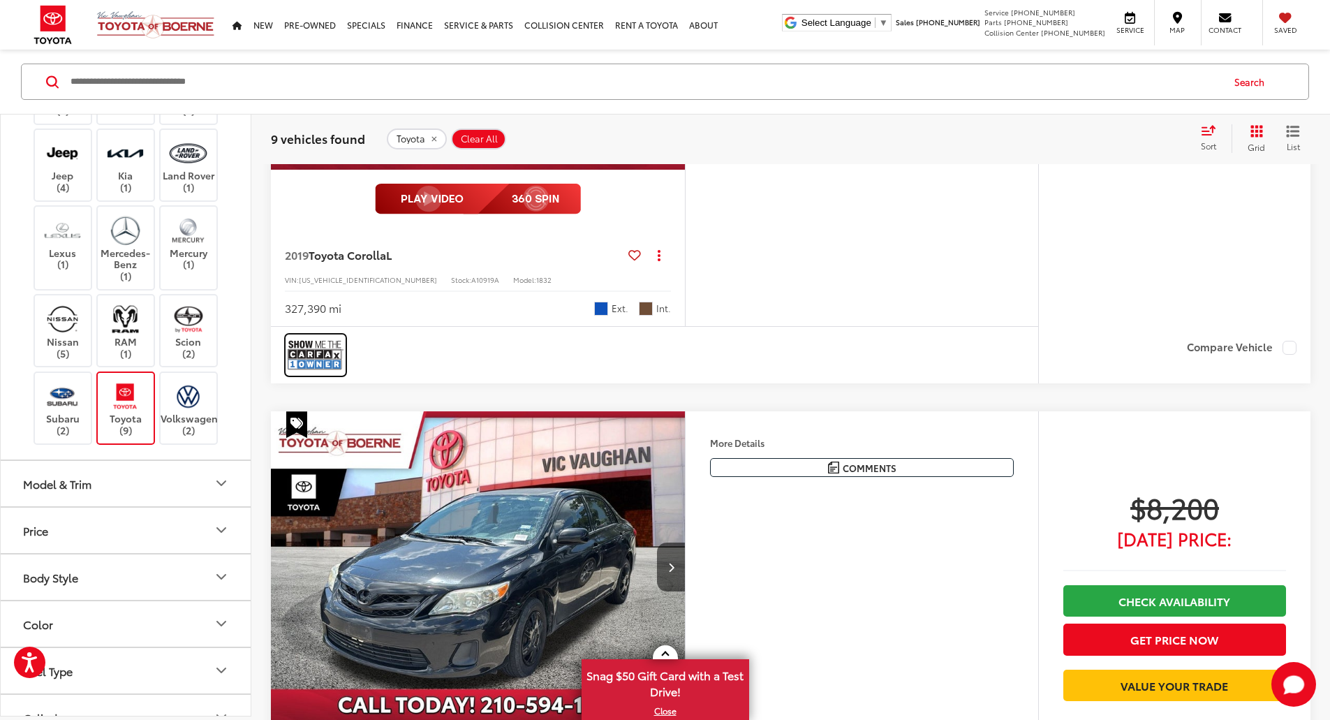
scroll to position [2660, 0]
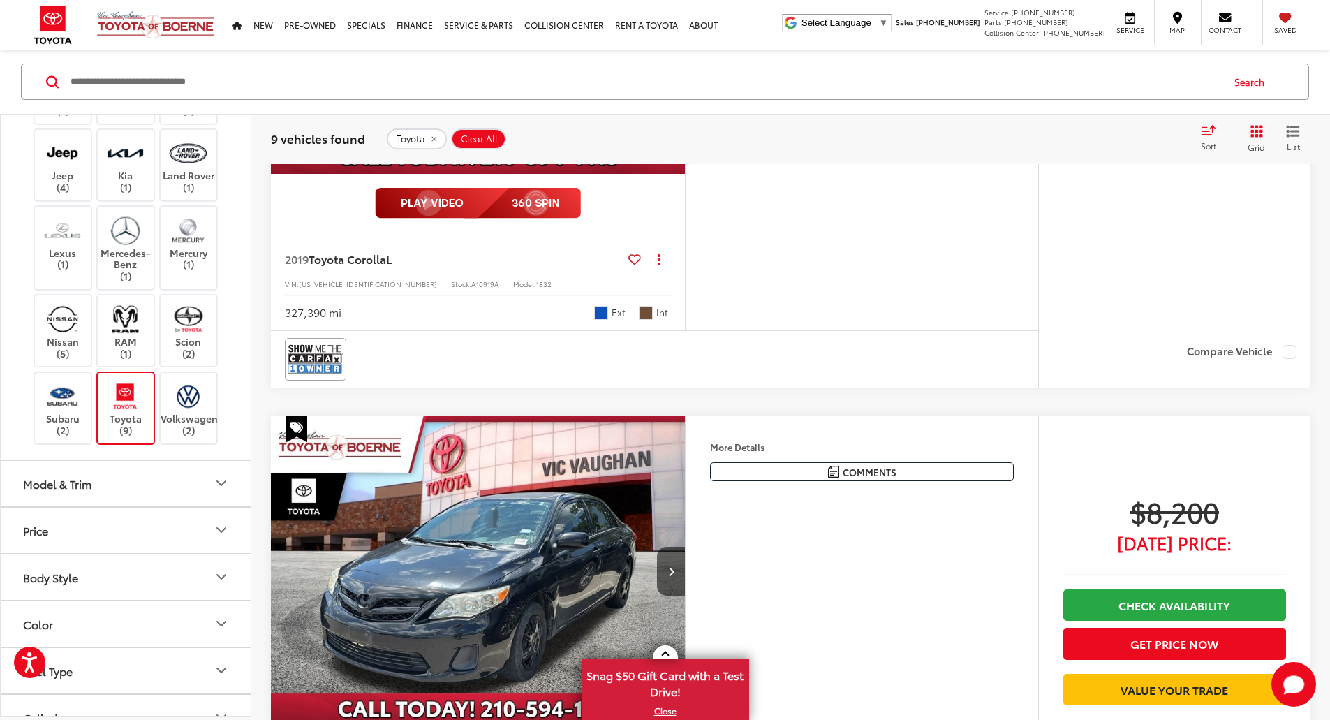
click at [674, 23] on icon "Next image" at bounding box center [671, 18] width 6 height 10
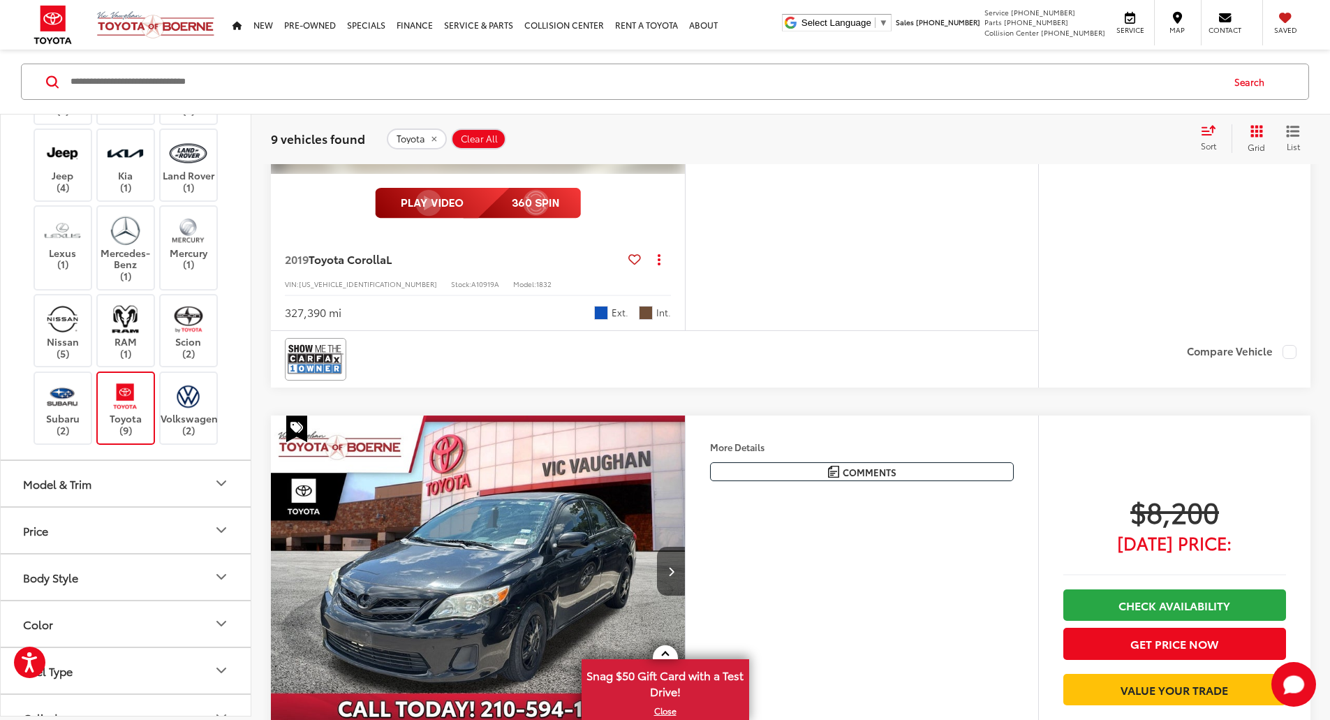
click at [674, 23] on icon "Next image" at bounding box center [671, 18] width 6 height 10
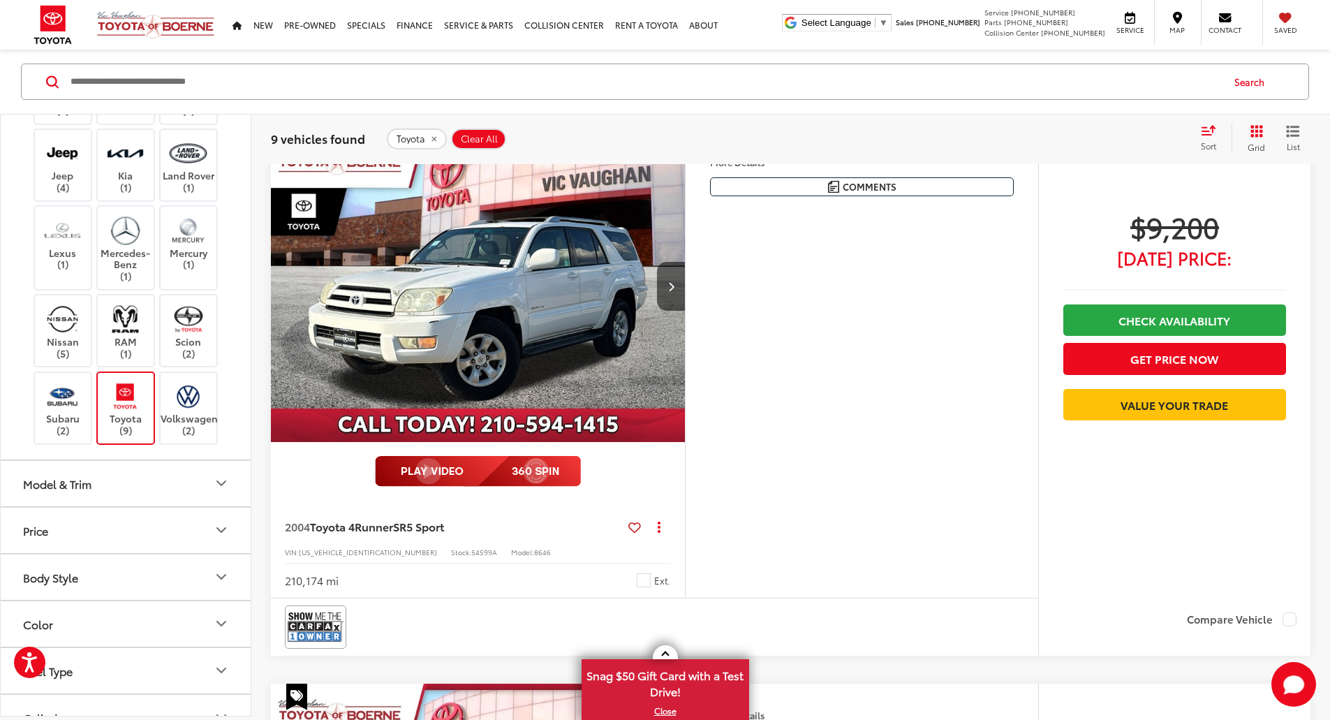
scroll to position [3288, 0]
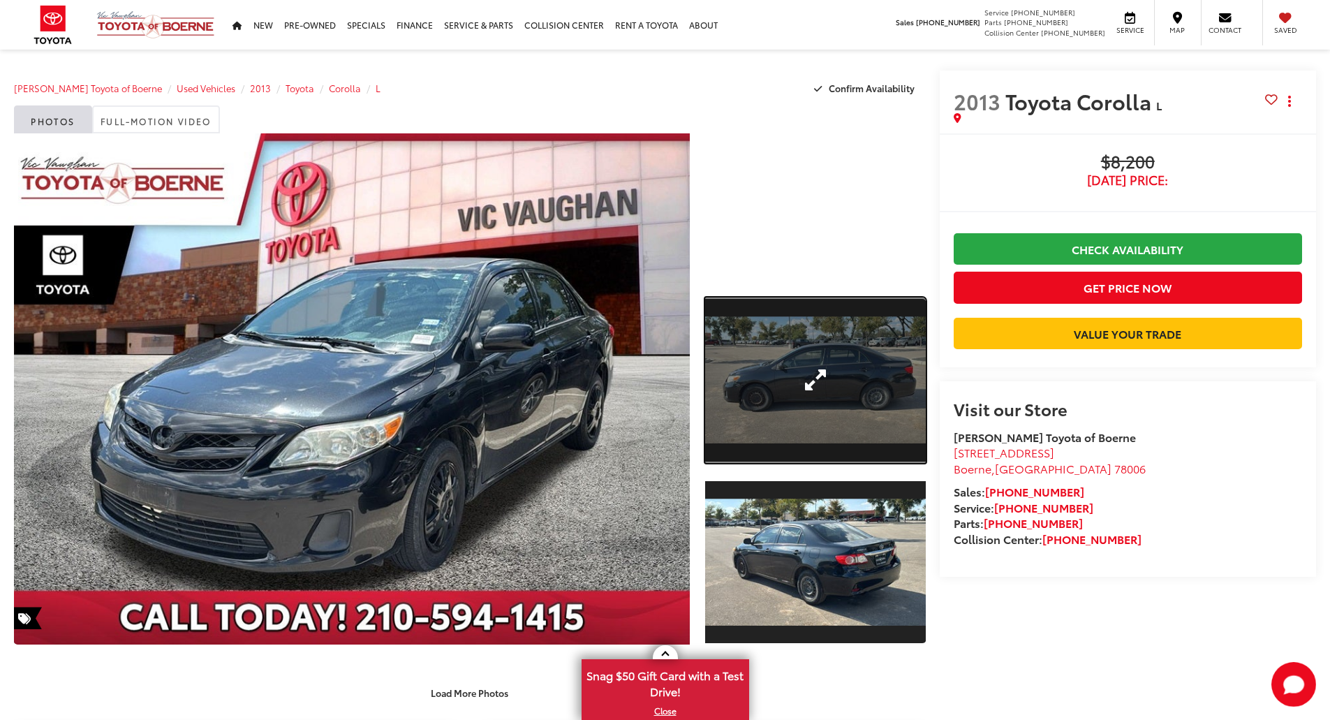
click at [807, 179] on div at bounding box center [812, 392] width 228 height 518
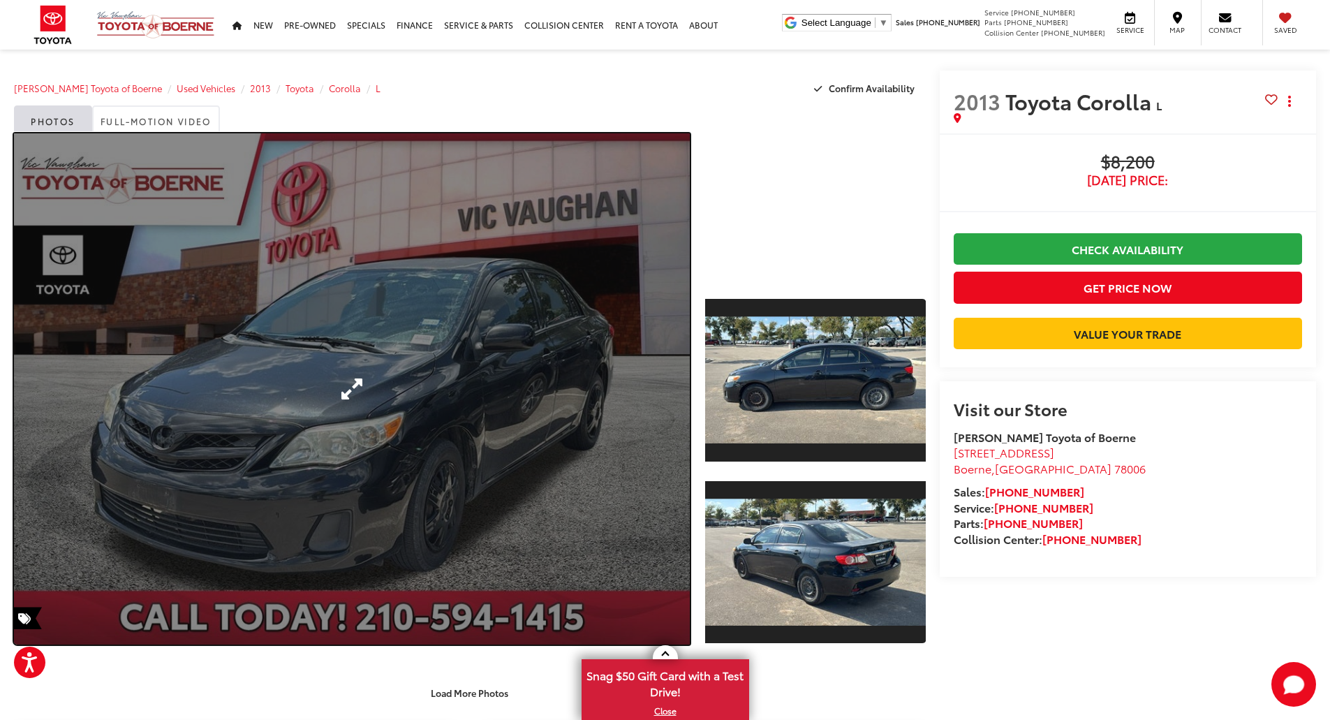
click at [355, 392] on link "Expand Photo 0" at bounding box center [352, 388] width 676 height 511
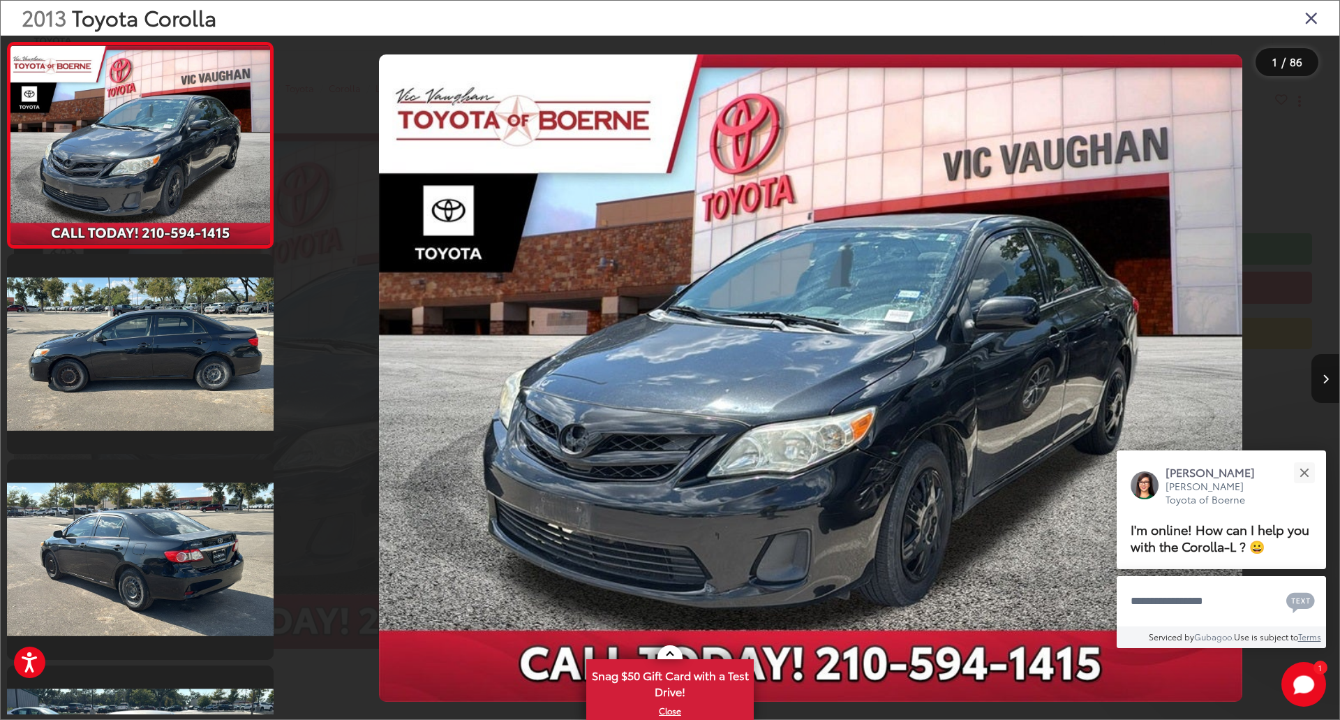
click at [1320, 374] on button "Next image" at bounding box center [1325, 378] width 28 height 49
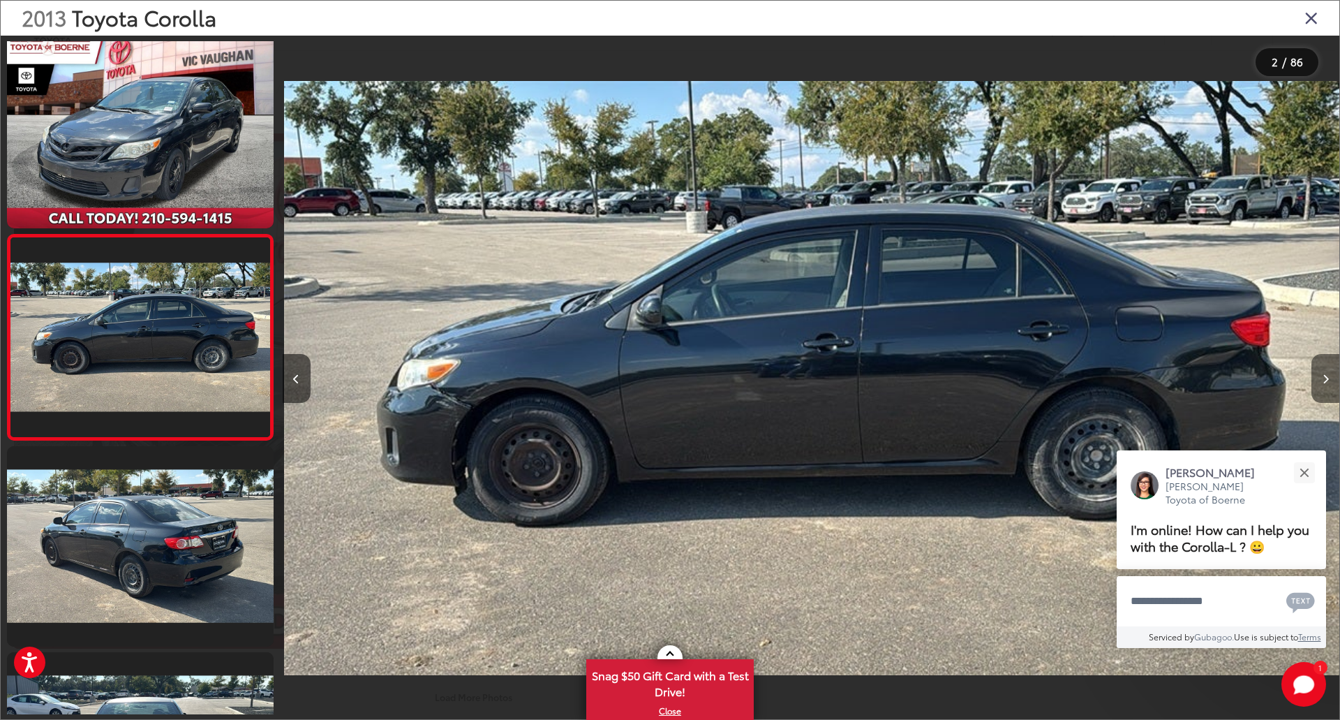
scroll to position [0, 1057]
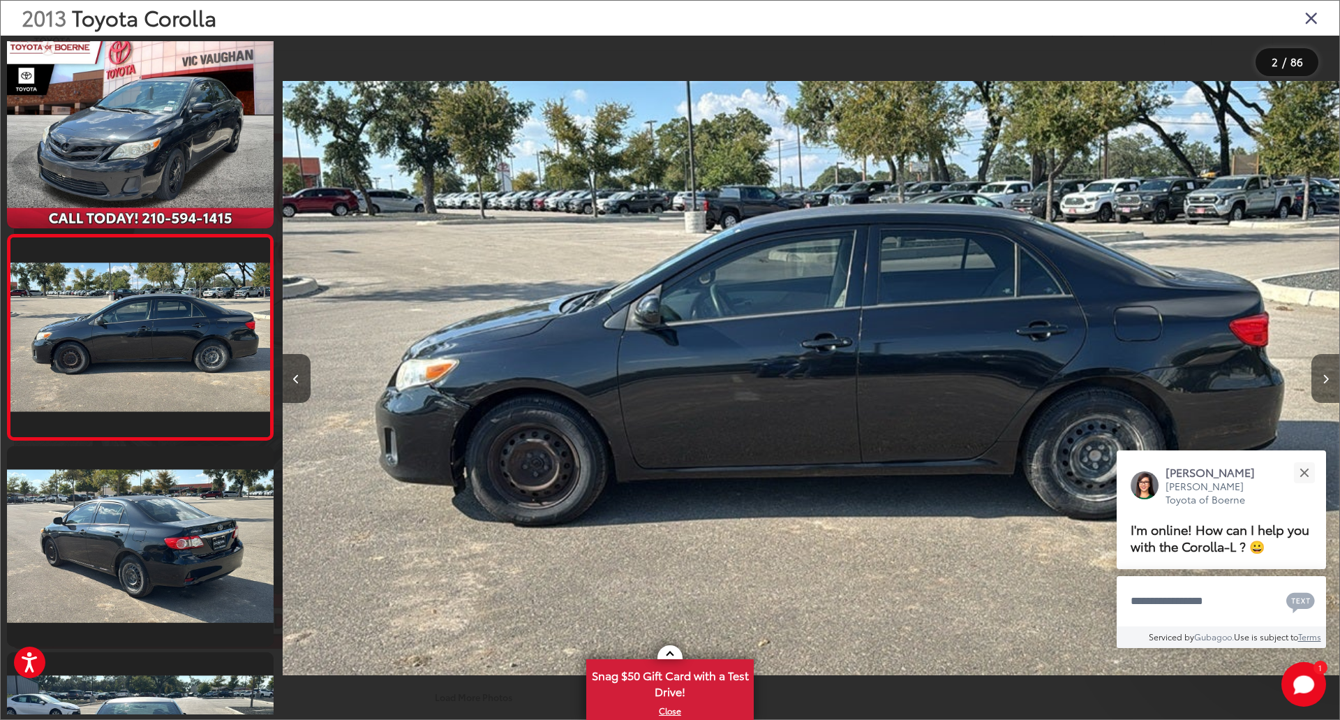
click at [1320, 374] on button "Next image" at bounding box center [1325, 378] width 28 height 49
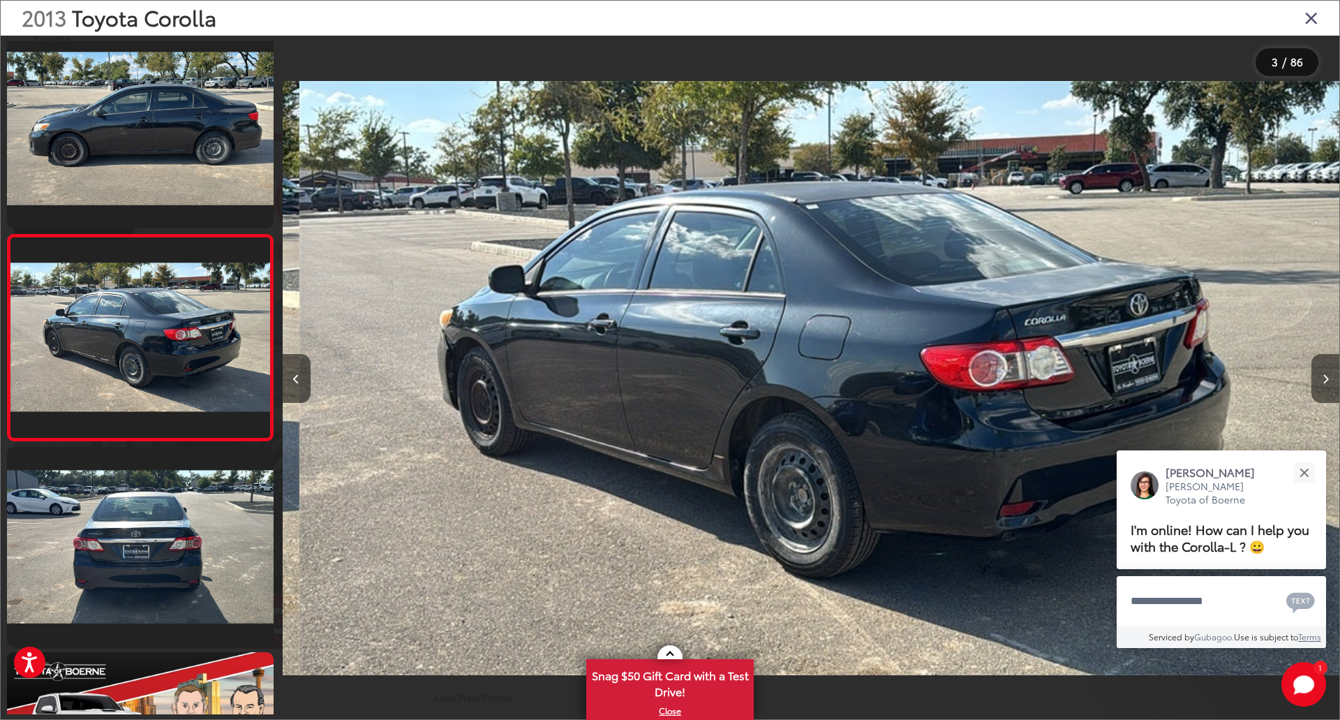
scroll to position [0, 2114]
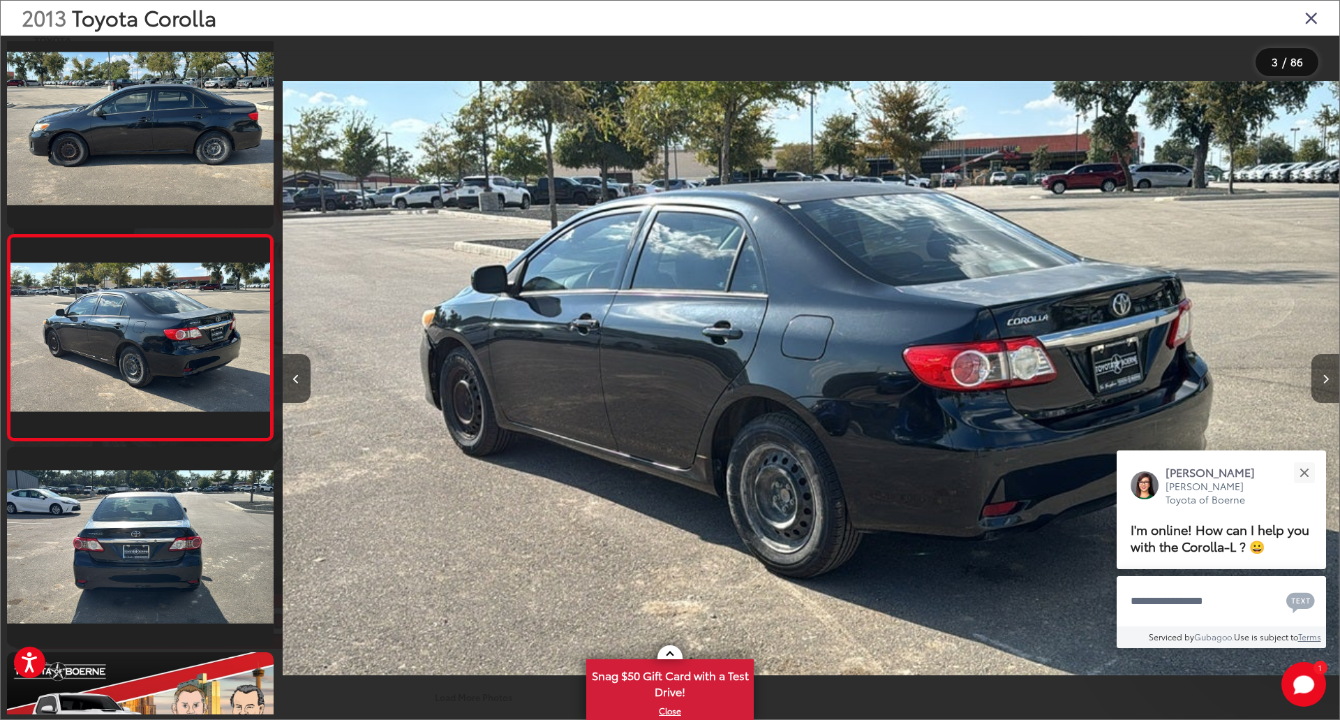
click at [1320, 374] on button "Next image" at bounding box center [1325, 378] width 28 height 49
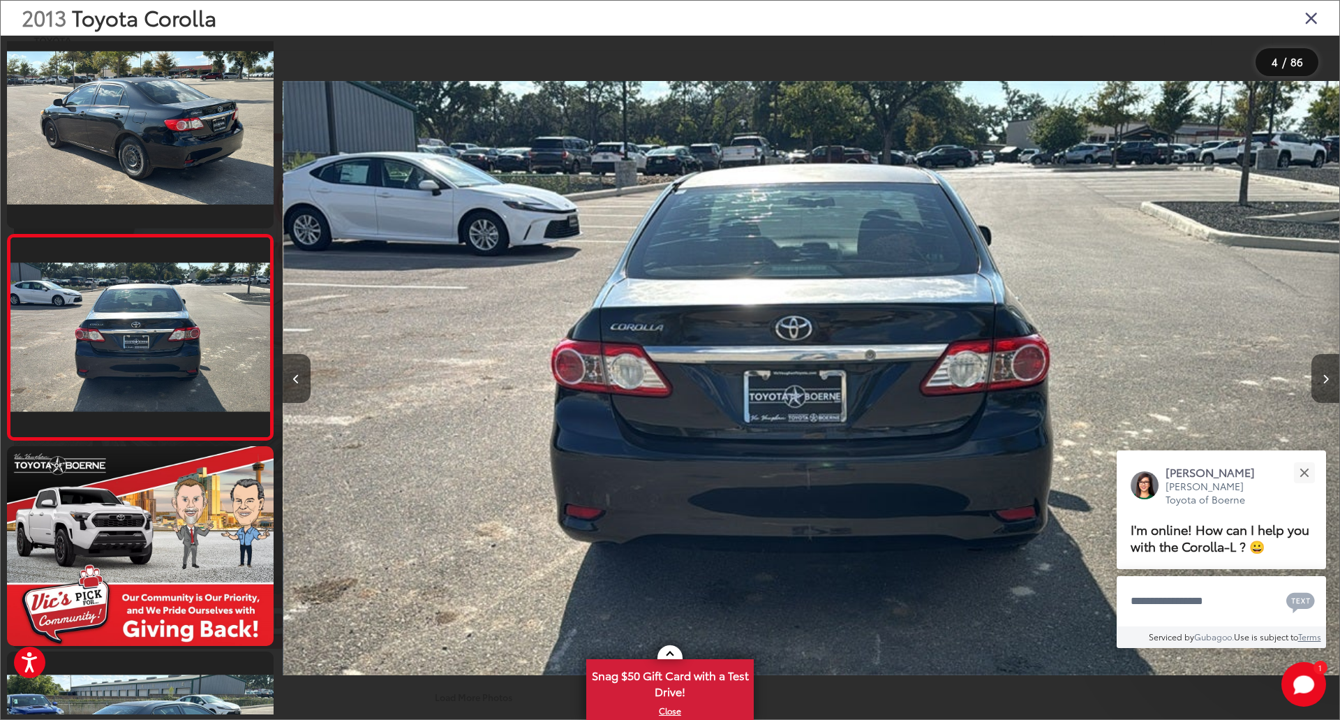
scroll to position [0, 3171]
click at [1320, 374] on button "Next image" at bounding box center [1325, 378] width 28 height 49
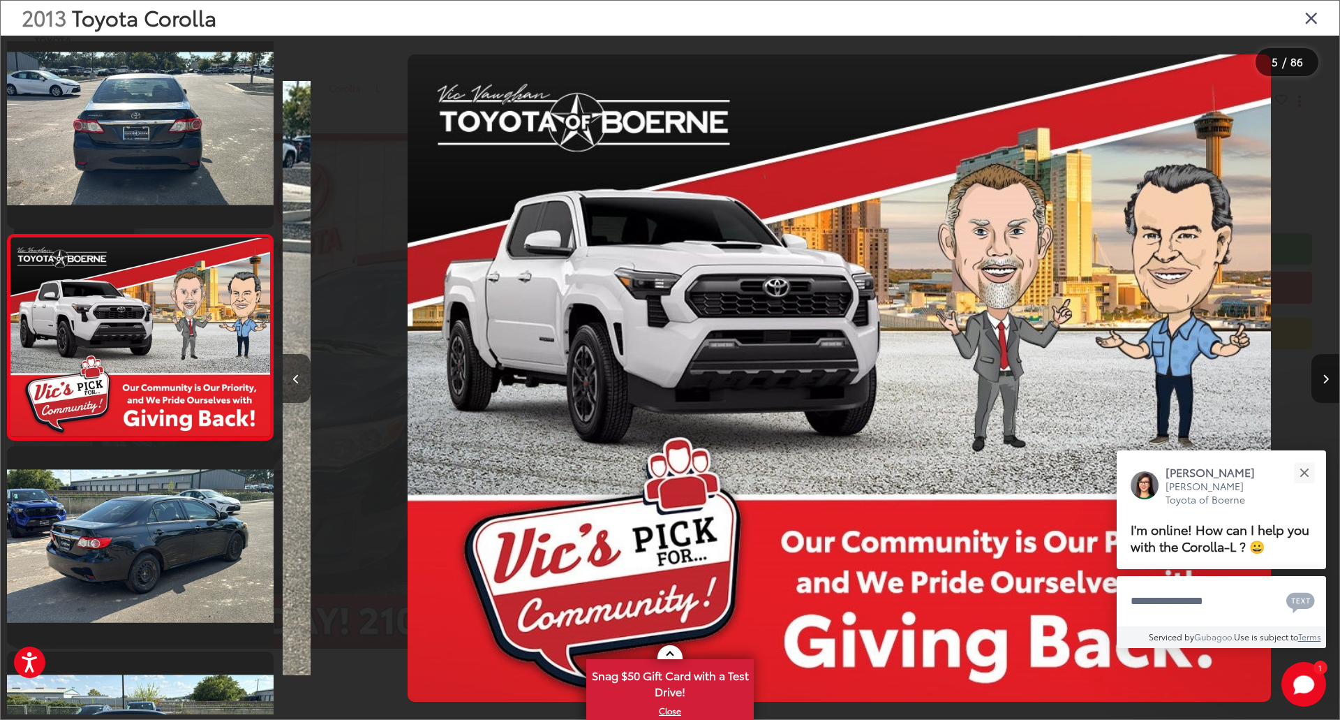
scroll to position [0, 4228]
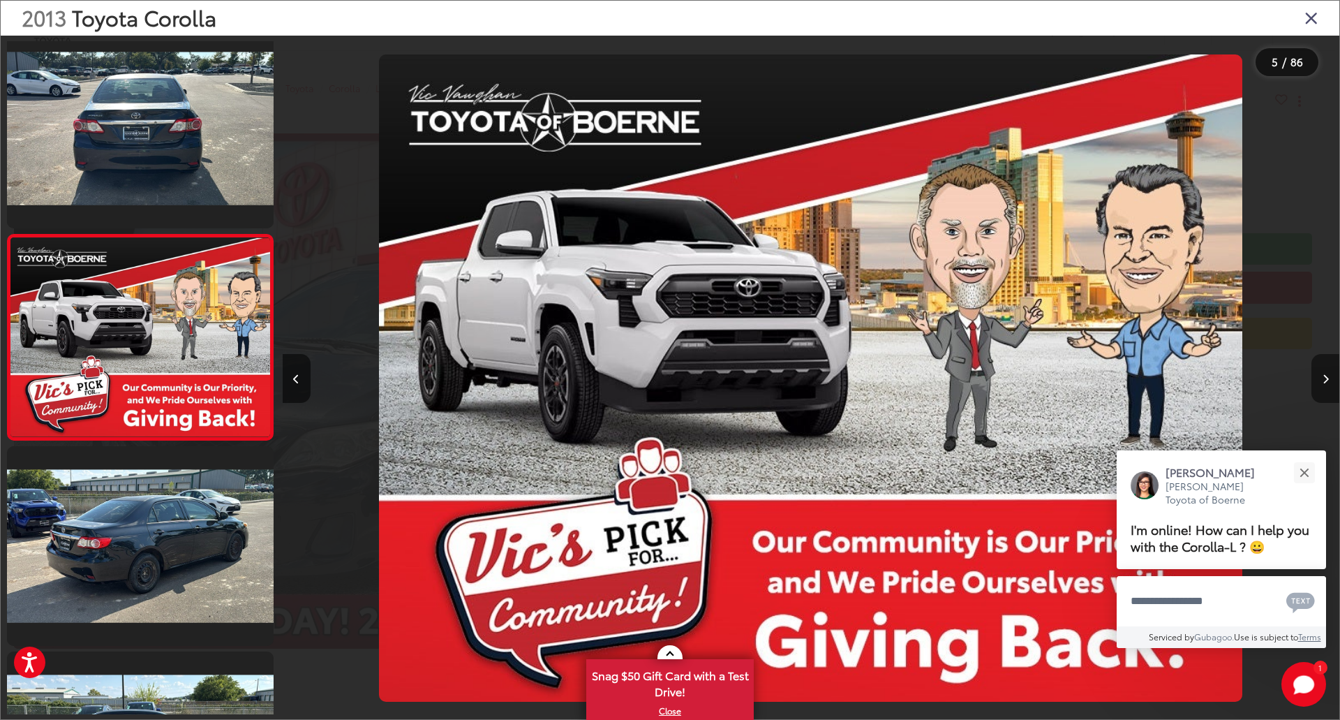
click at [1316, 375] on button "Next image" at bounding box center [1325, 378] width 28 height 49
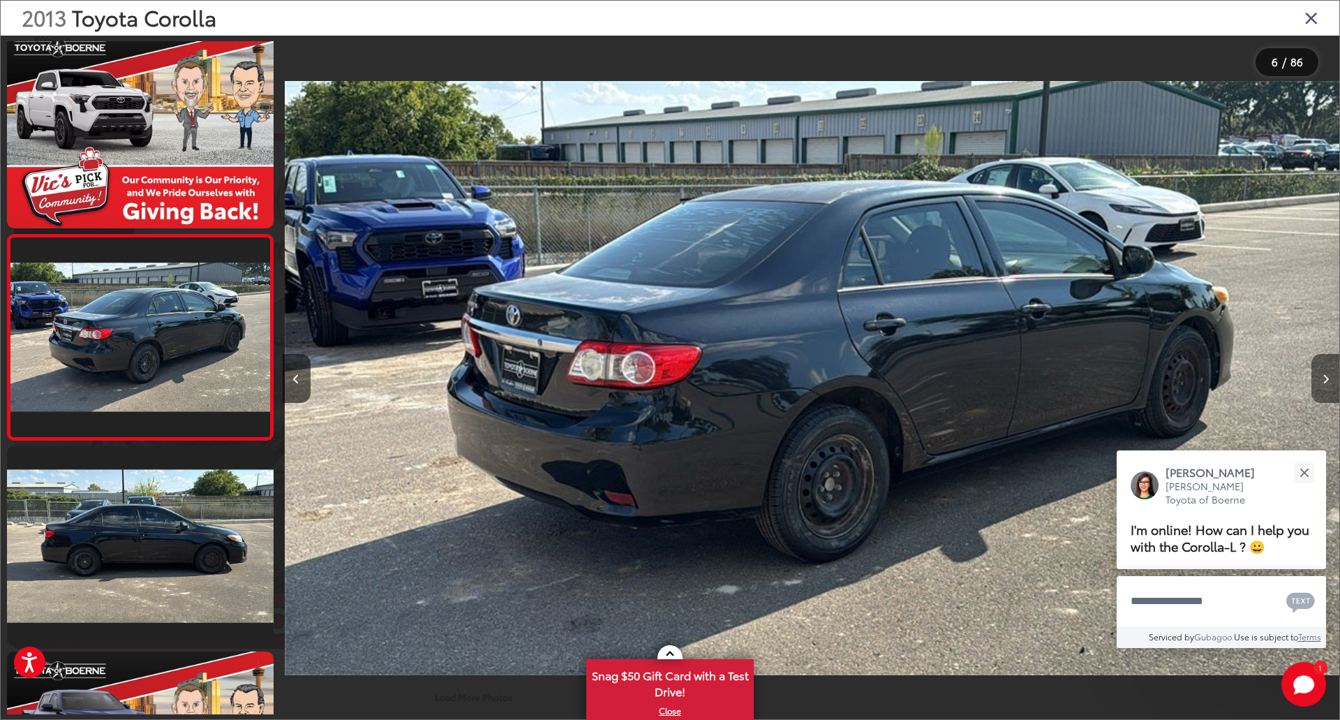
scroll to position [0, 5285]
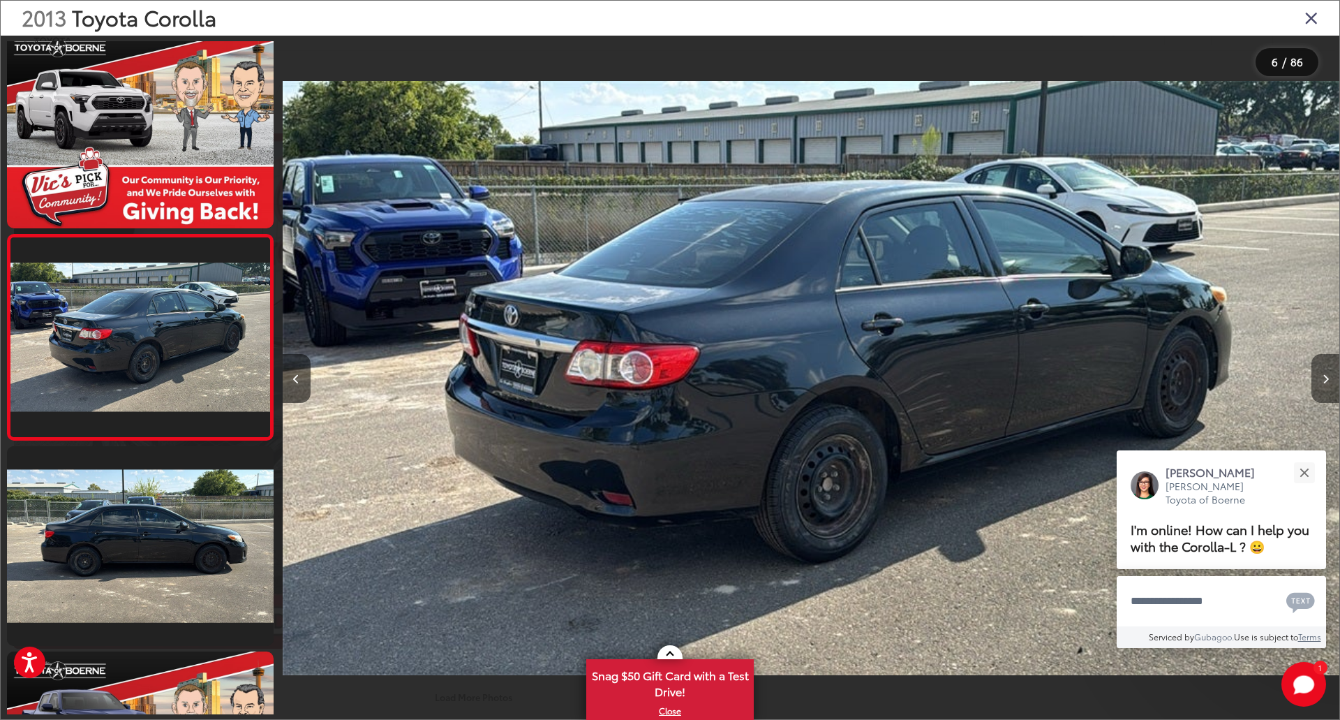
click at [1321, 376] on button "Next image" at bounding box center [1325, 378] width 28 height 49
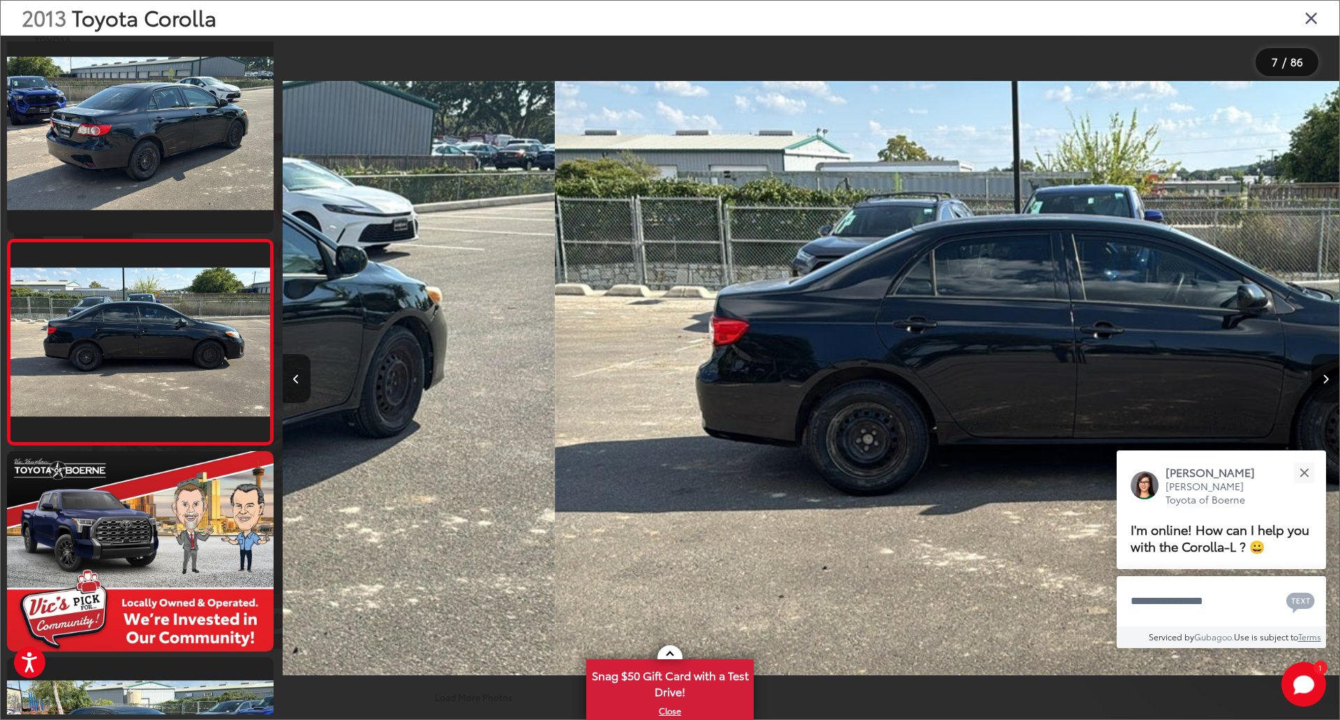
scroll to position [1040, 0]
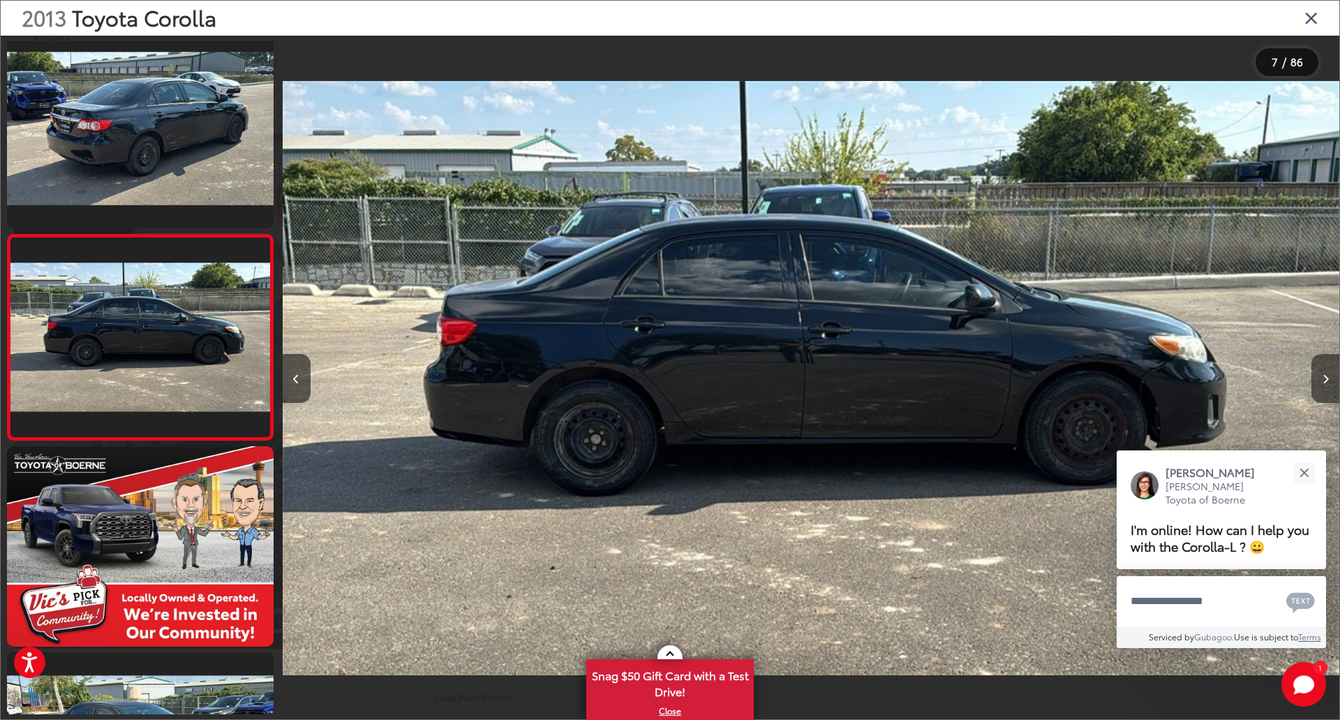
click at [1321, 376] on button "Next image" at bounding box center [1325, 378] width 28 height 49
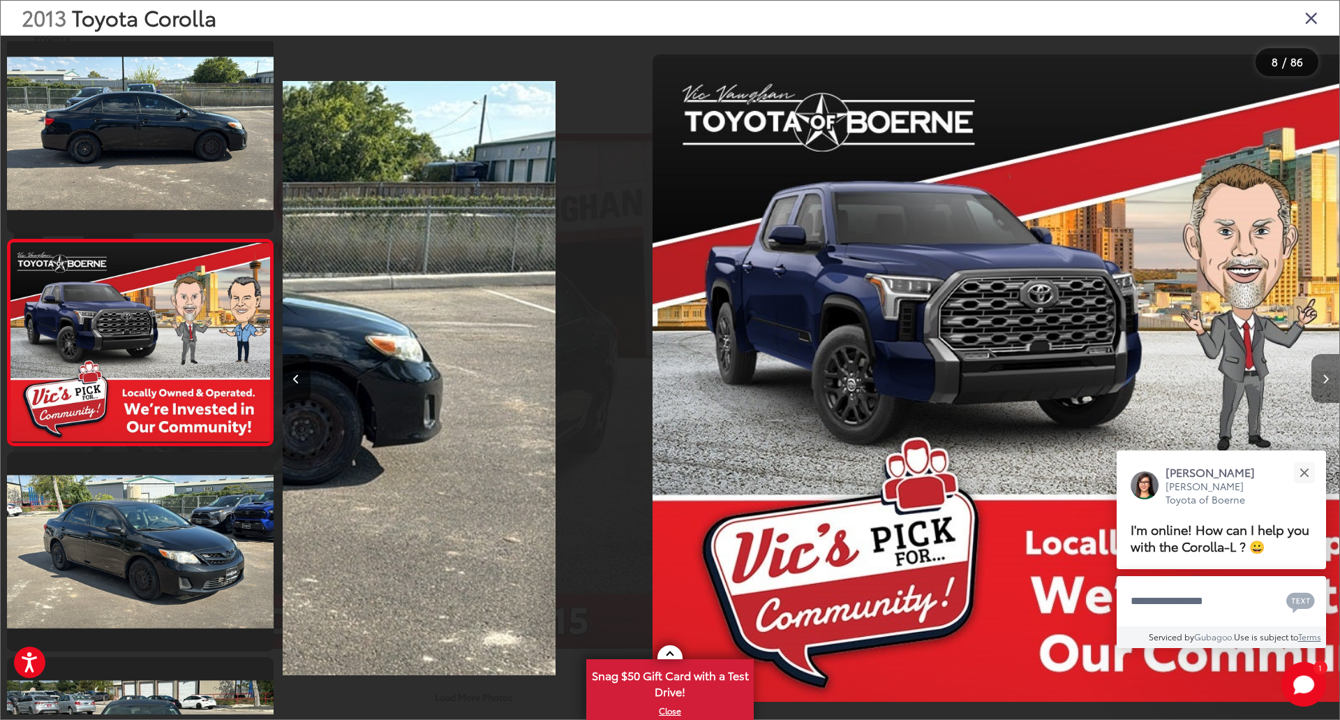
scroll to position [1245, 0]
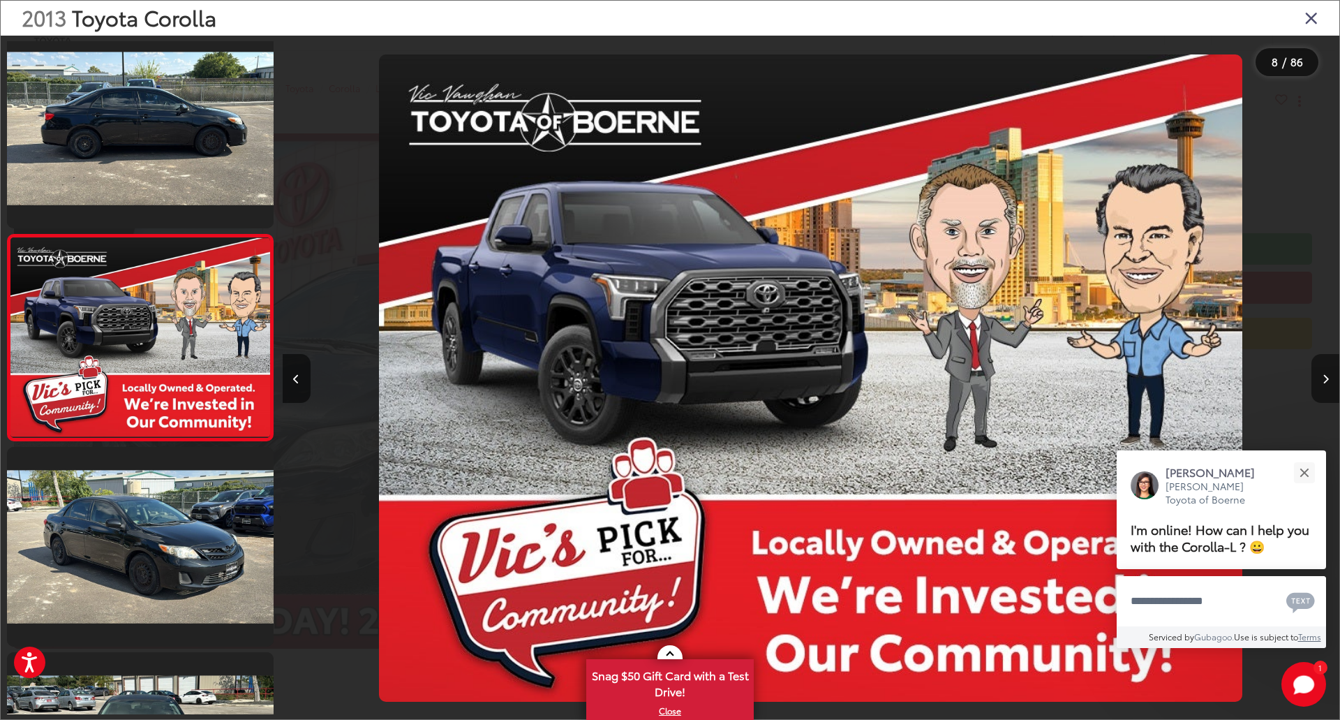
click at [1321, 376] on button "Next image" at bounding box center [1325, 378] width 28 height 49
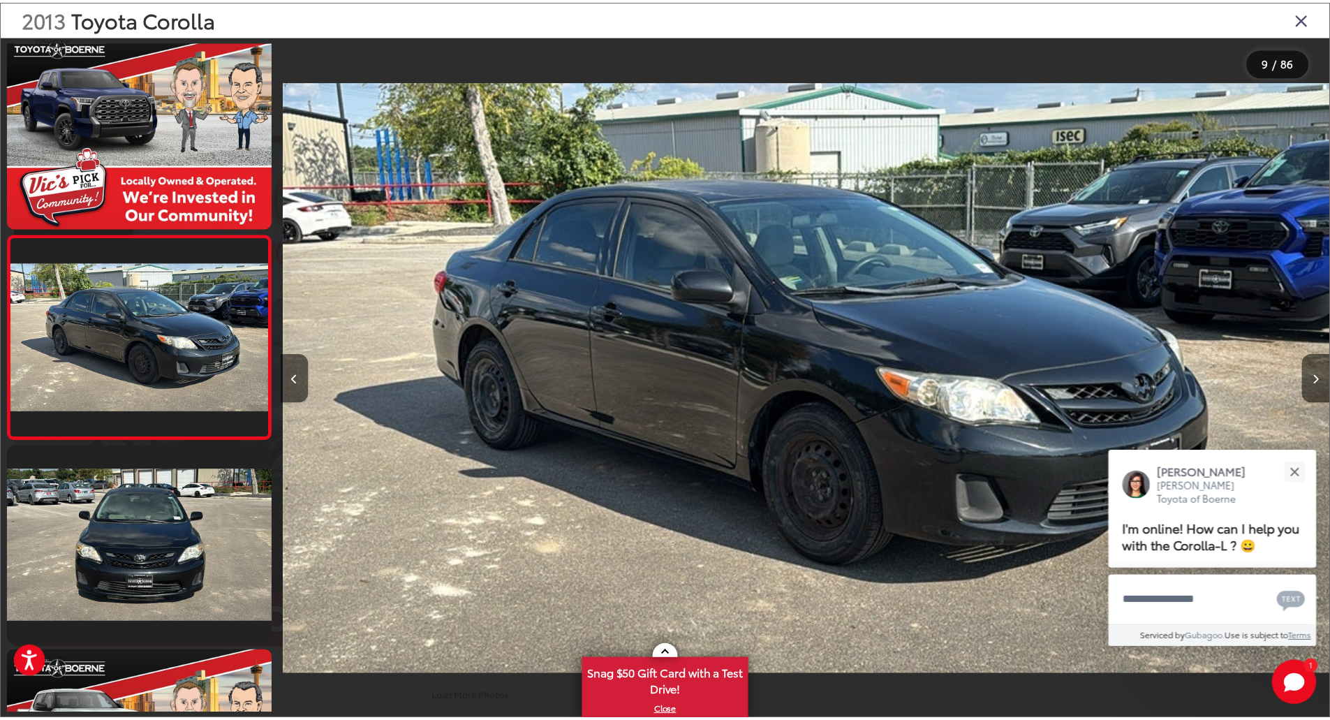
scroll to position [0, 0]
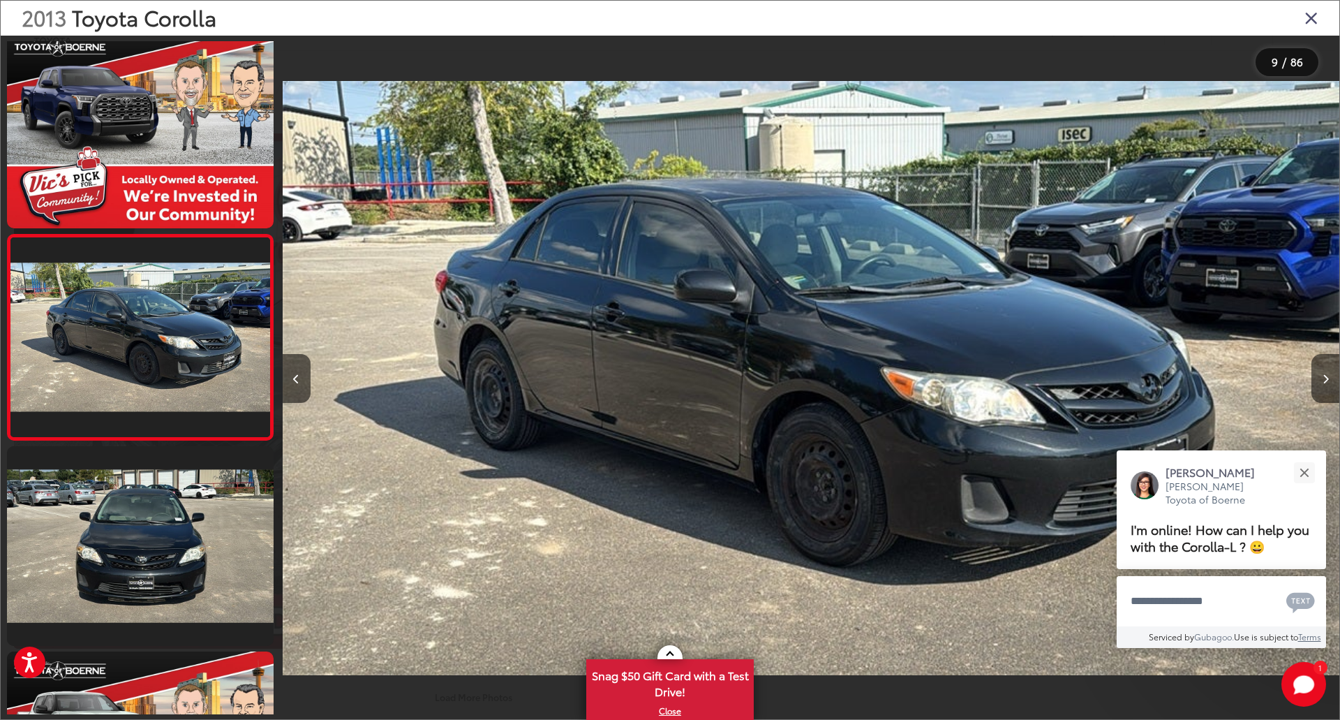
click at [1310, 11] on icon "Close gallery" at bounding box center [1311, 17] width 14 height 18
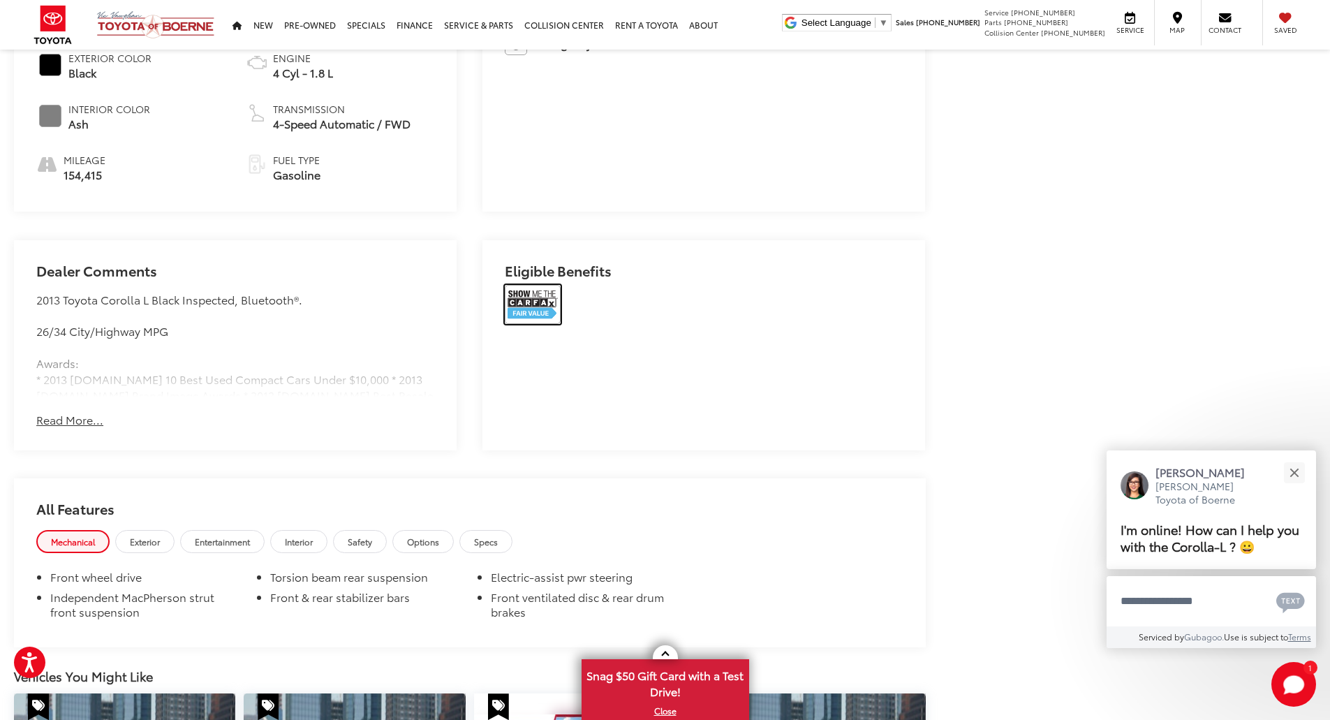
click at [531, 301] on img at bounding box center [533, 304] width 56 height 39
click at [1296, 468] on div "Close" at bounding box center [1293, 472] width 9 height 9
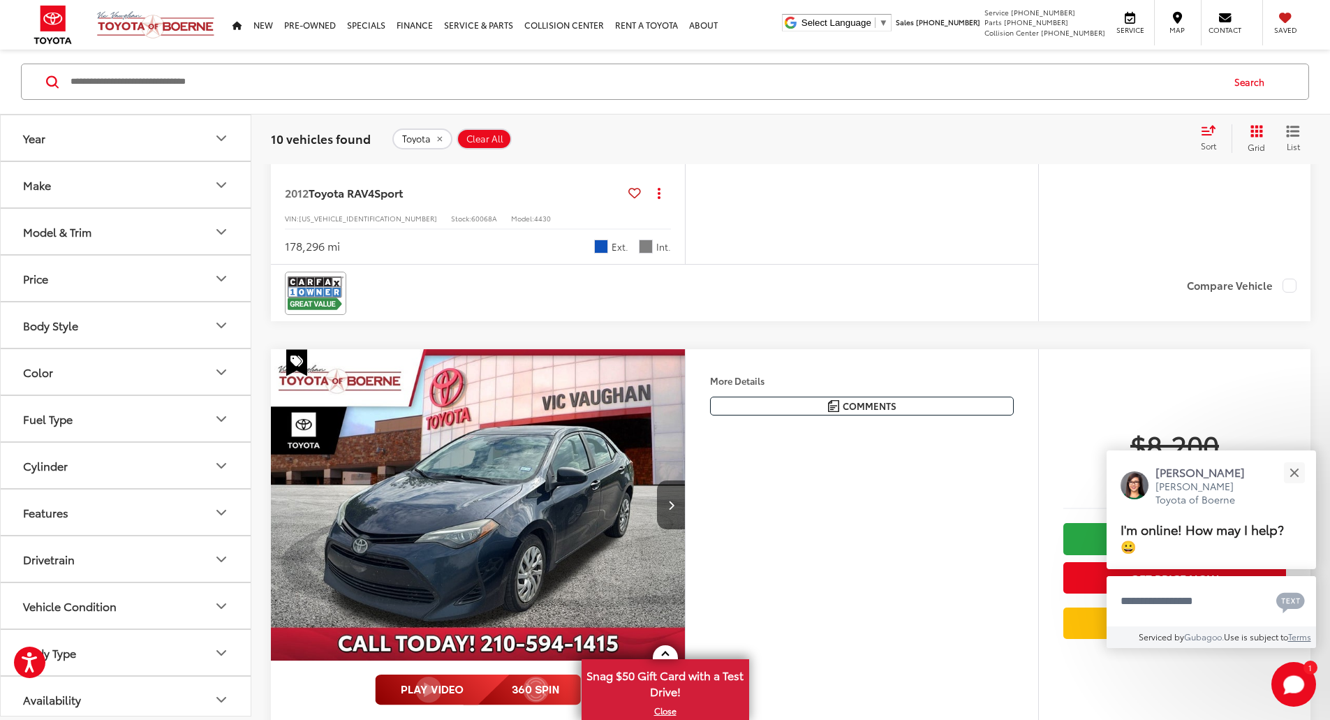
scroll to position [2171, 0]
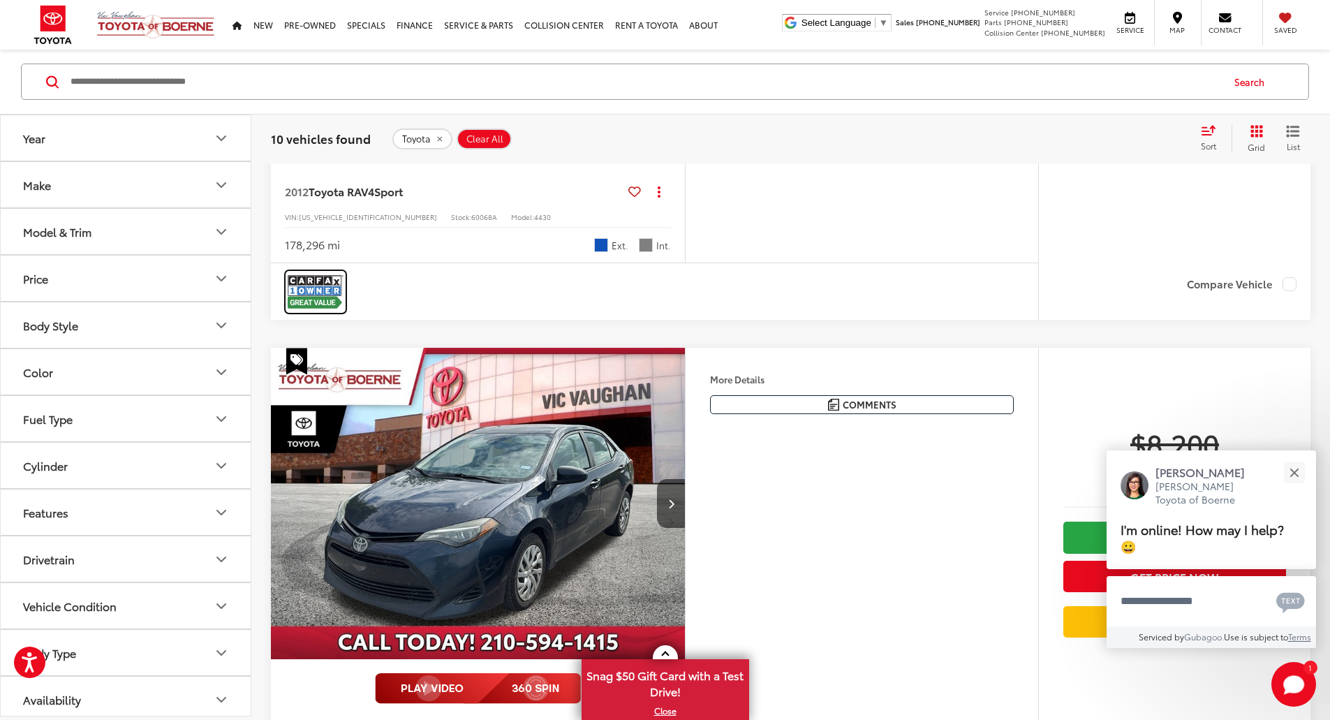
click at [327, 310] on img at bounding box center [316, 291] width 56 height 37
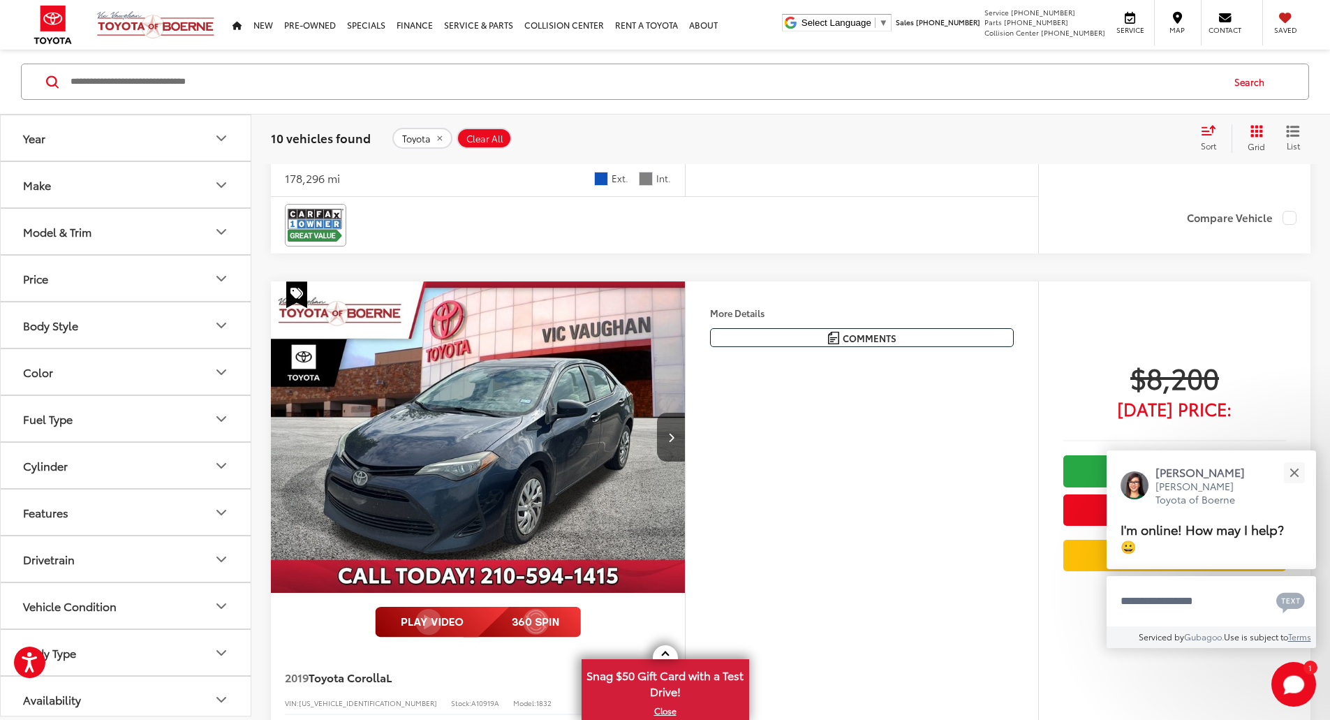
click at [87, 198] on button "Make" at bounding box center [126, 184] width 251 height 45
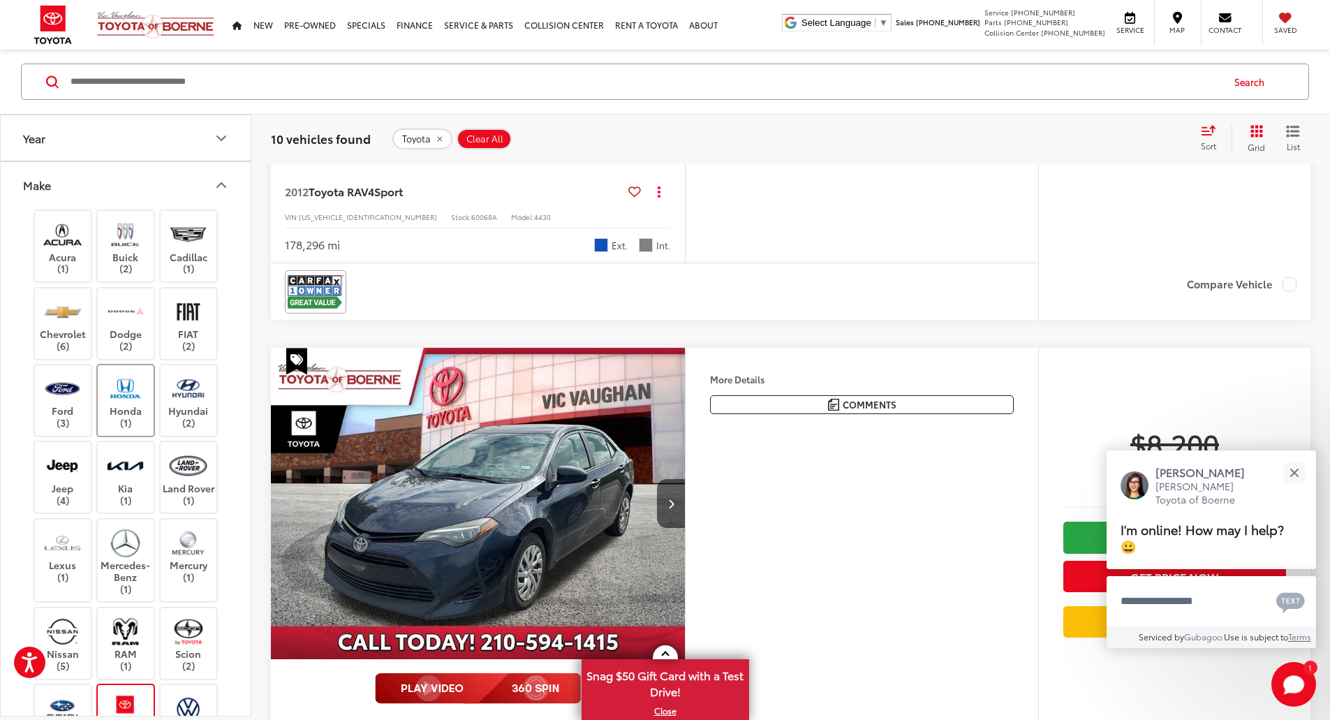
click at [127, 410] on label "Honda (1)" at bounding box center [126, 399] width 57 height 57
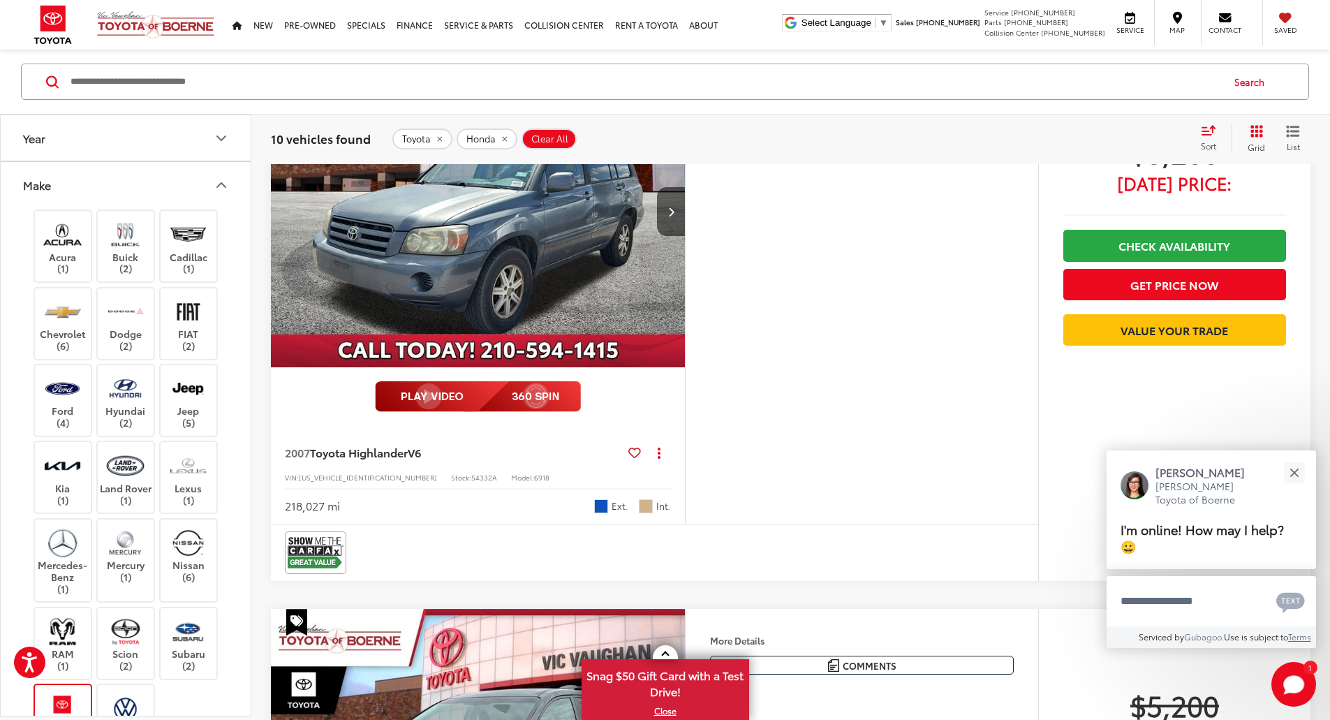
scroll to position [287, 0]
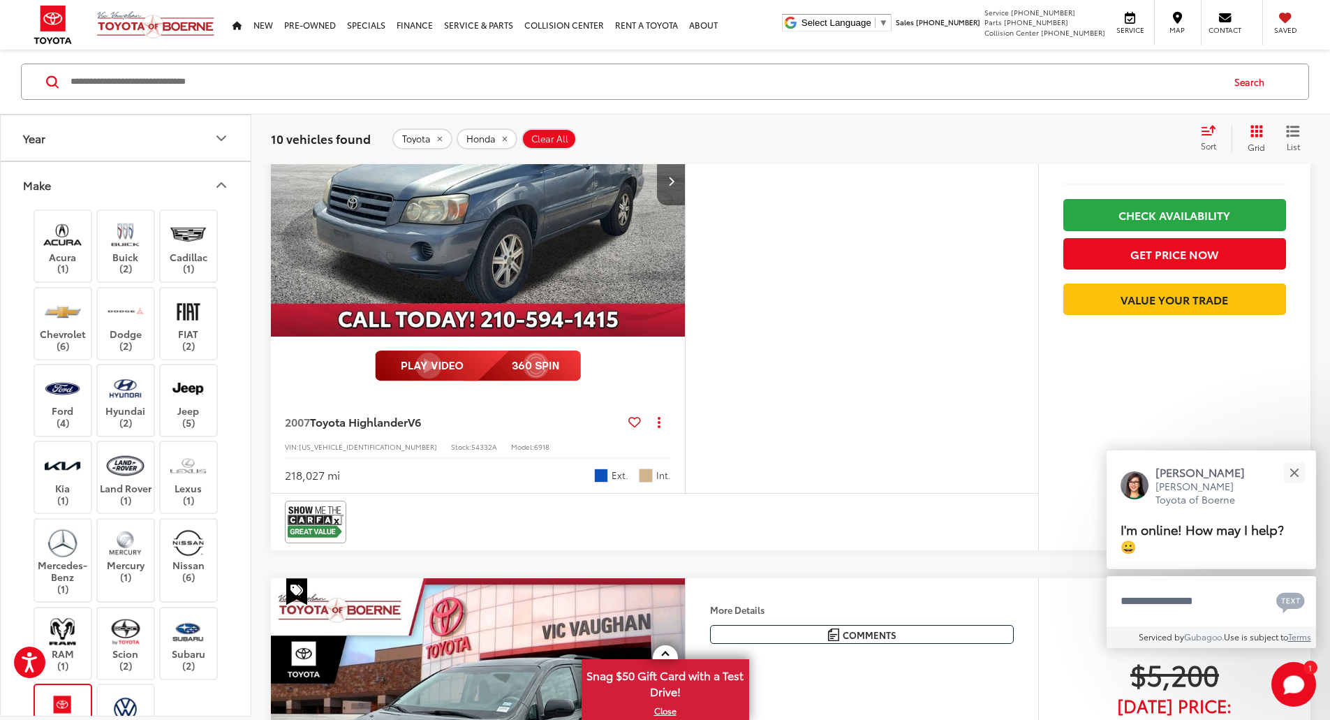
click at [685, 205] on button "Next image" at bounding box center [671, 180] width 28 height 49
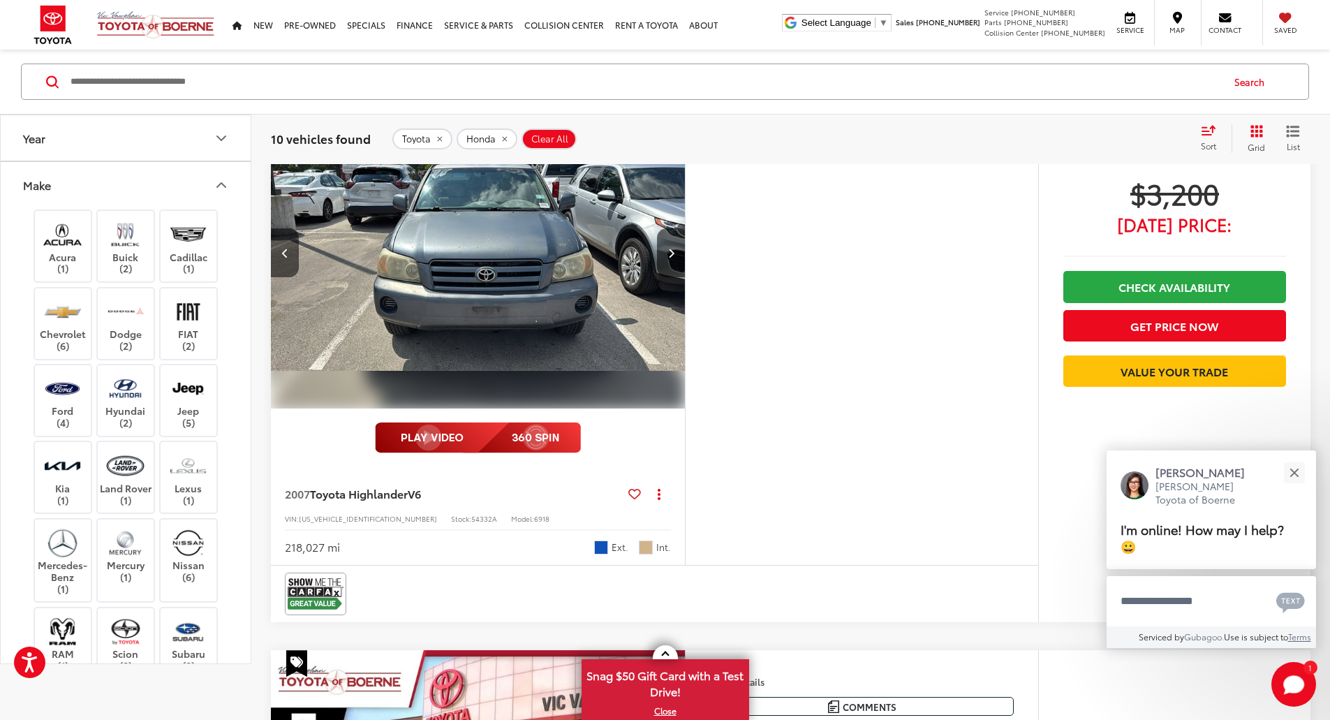
scroll to position [77, 0]
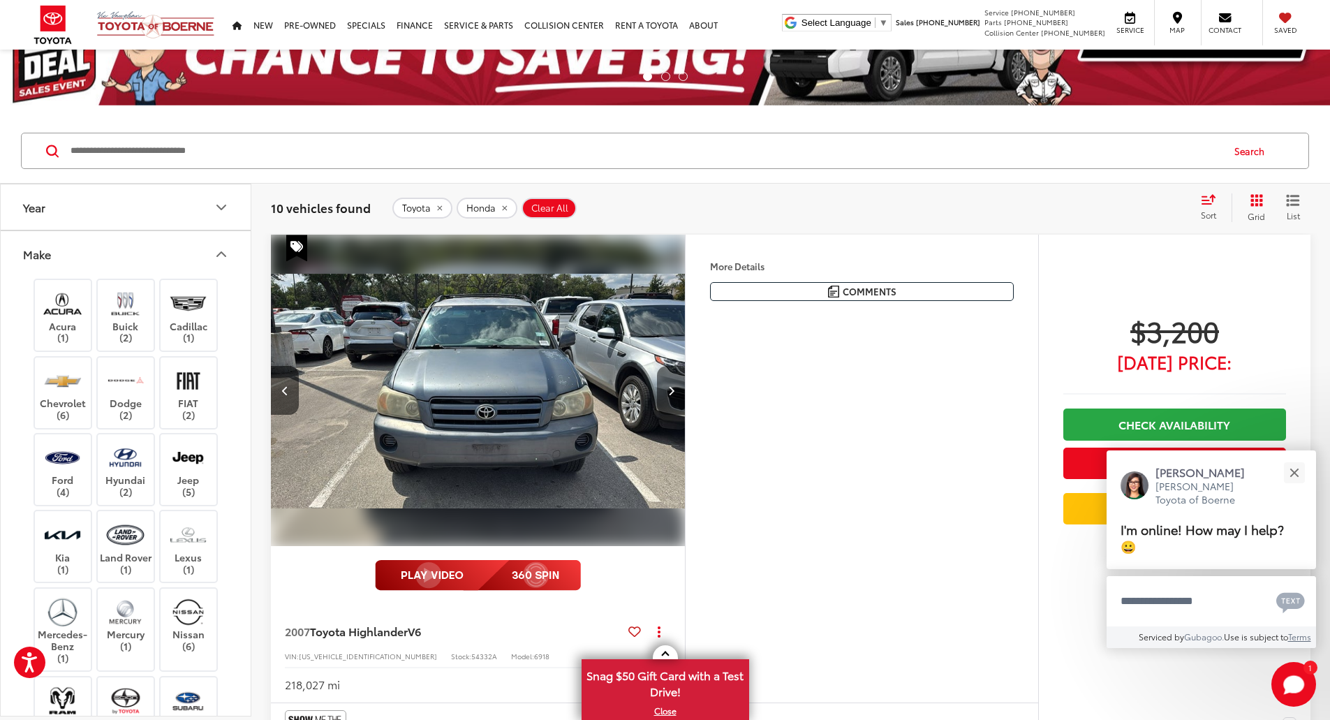
click at [685, 415] on button "Next image" at bounding box center [671, 390] width 28 height 49
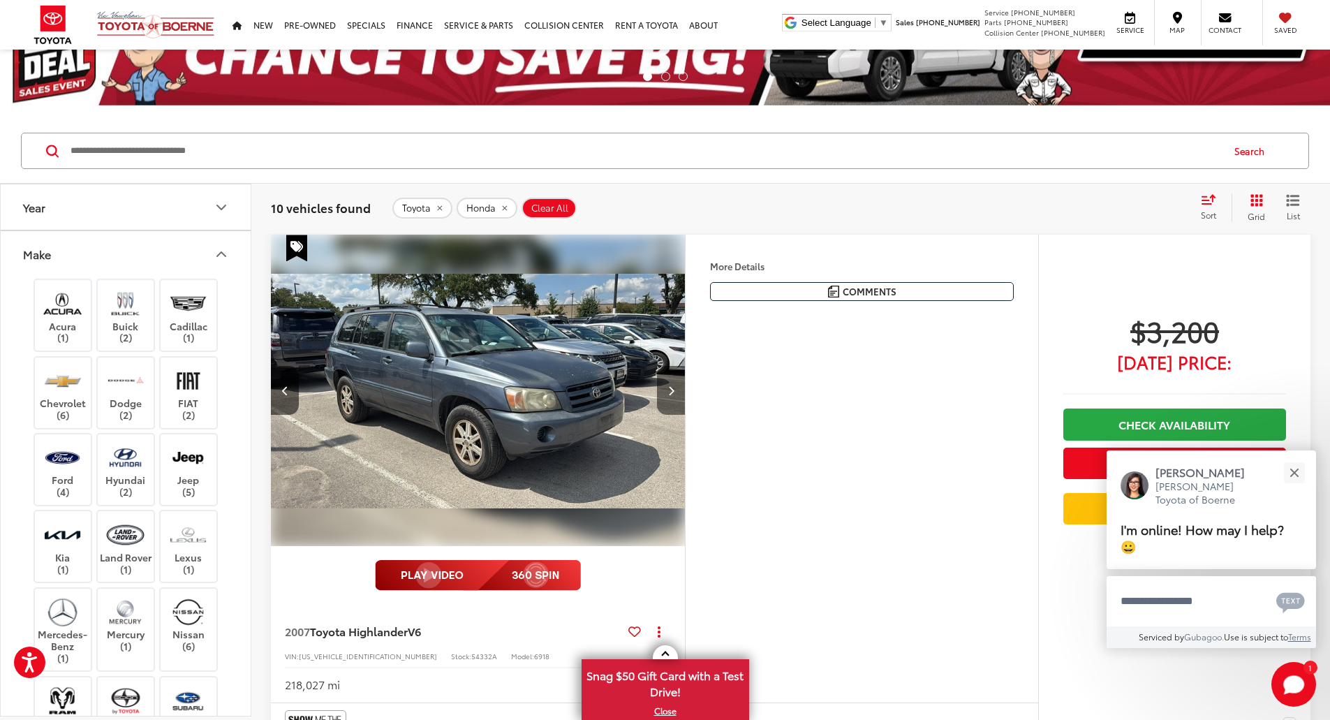
scroll to position [0, 1059]
click at [685, 415] on button "Next image" at bounding box center [671, 390] width 28 height 49
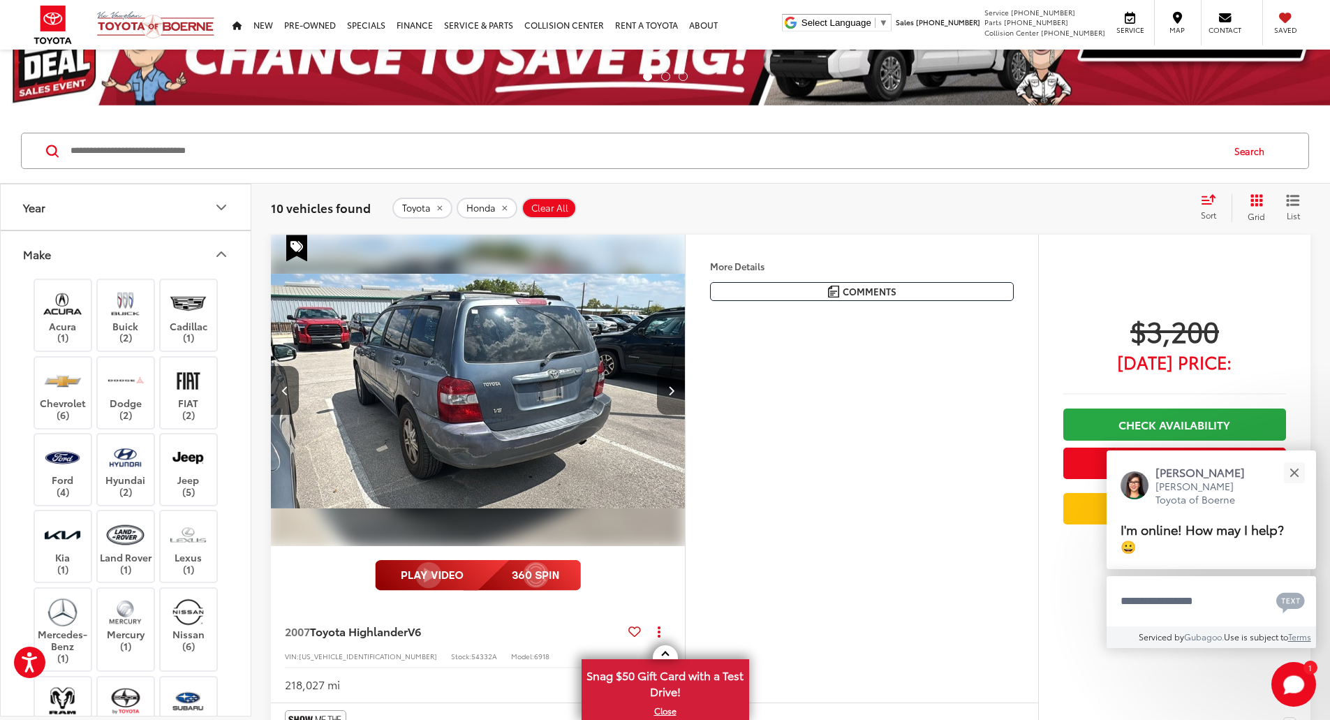
scroll to position [0, 1588]
click at [685, 415] on button "Next image" at bounding box center [671, 390] width 28 height 49
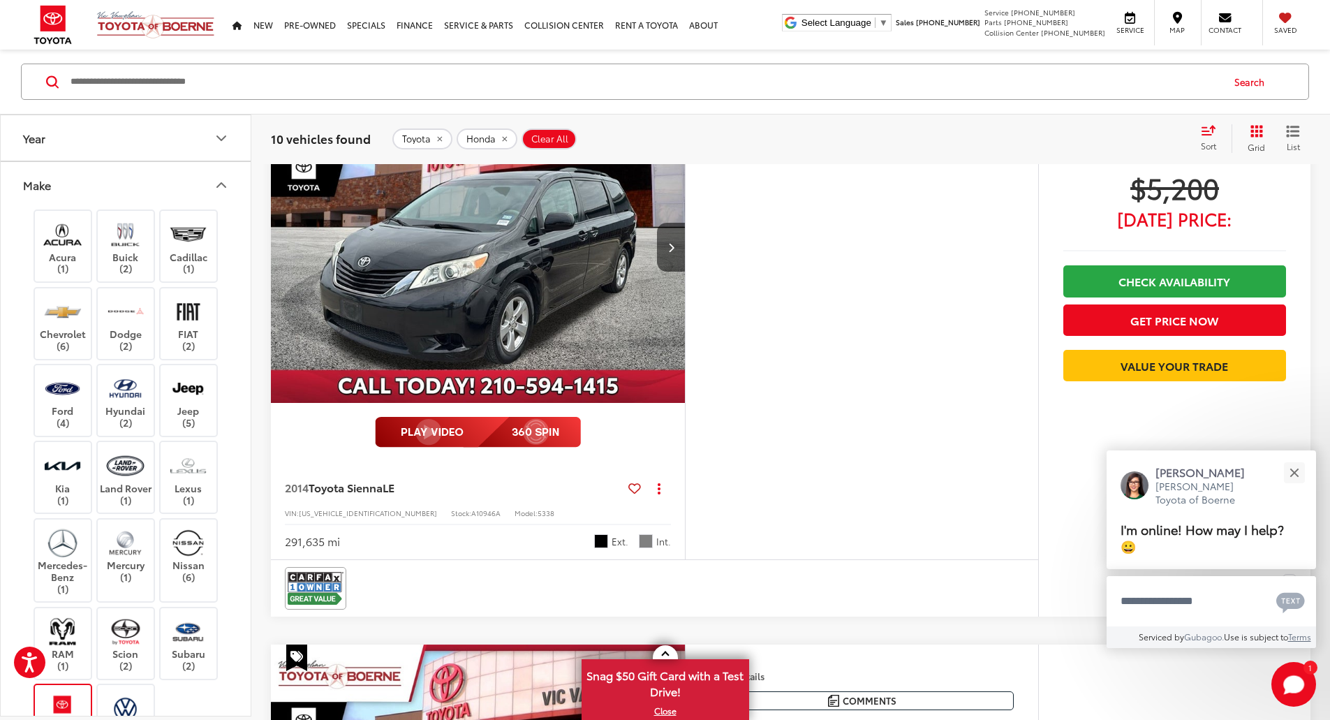
scroll to position [845, 0]
